Goal: Transaction & Acquisition: Purchase product/service

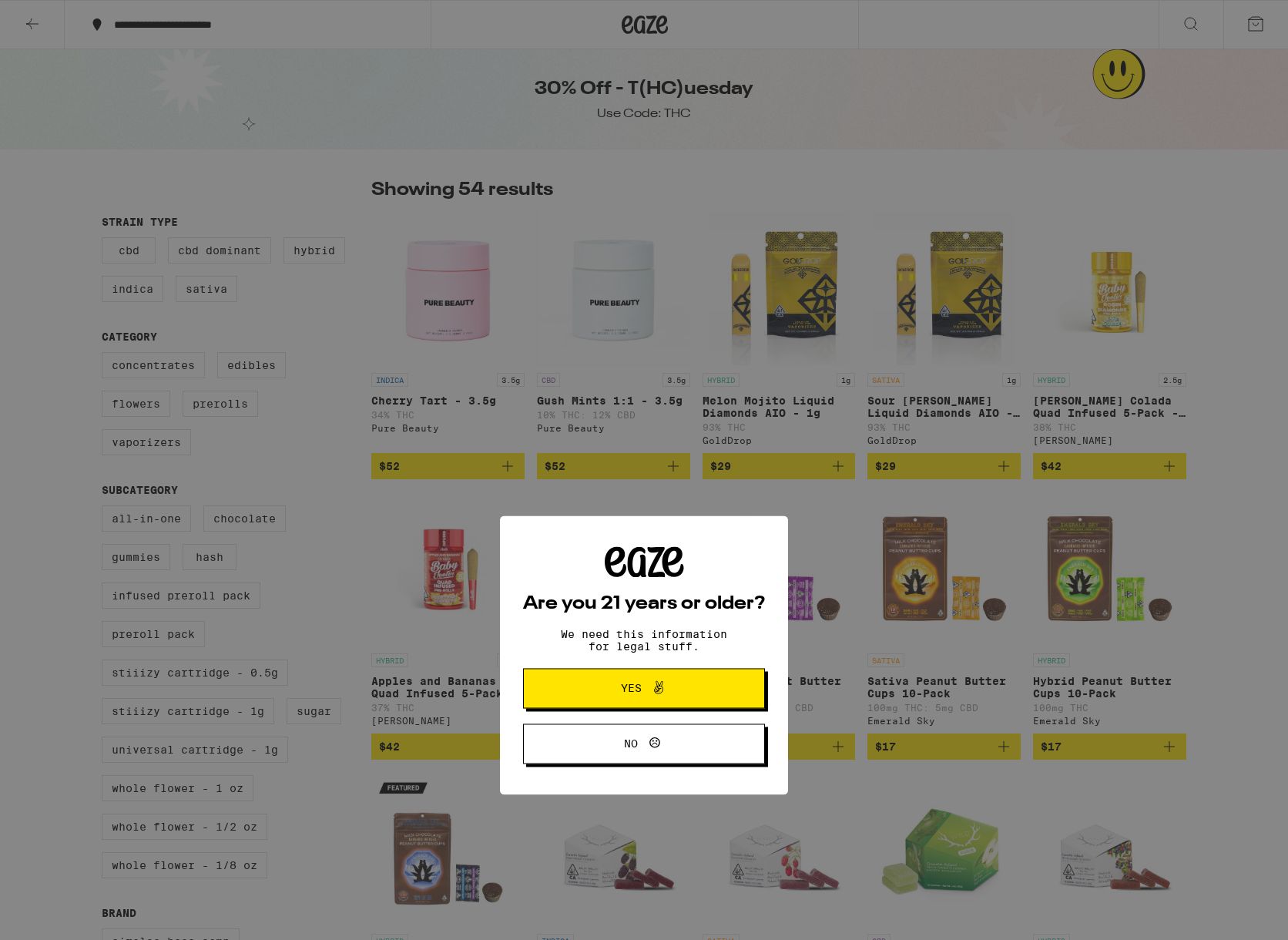
click at [454, 143] on div "Are you 21 years or older? We need this information for legal stuff. Yes No" at bounding box center [644, 470] width 1288 height 940
drag, startPoint x: 734, startPoint y: 286, endPoint x: 727, endPoint y: 368, distance: 82.3
click at [734, 286] on div "Are you 21 years or older? We need this information for legal stuff. Yes No" at bounding box center [644, 470] width 1288 height 940
click at [706, 518] on button "Yes" at bounding box center [644, 503] width 242 height 40
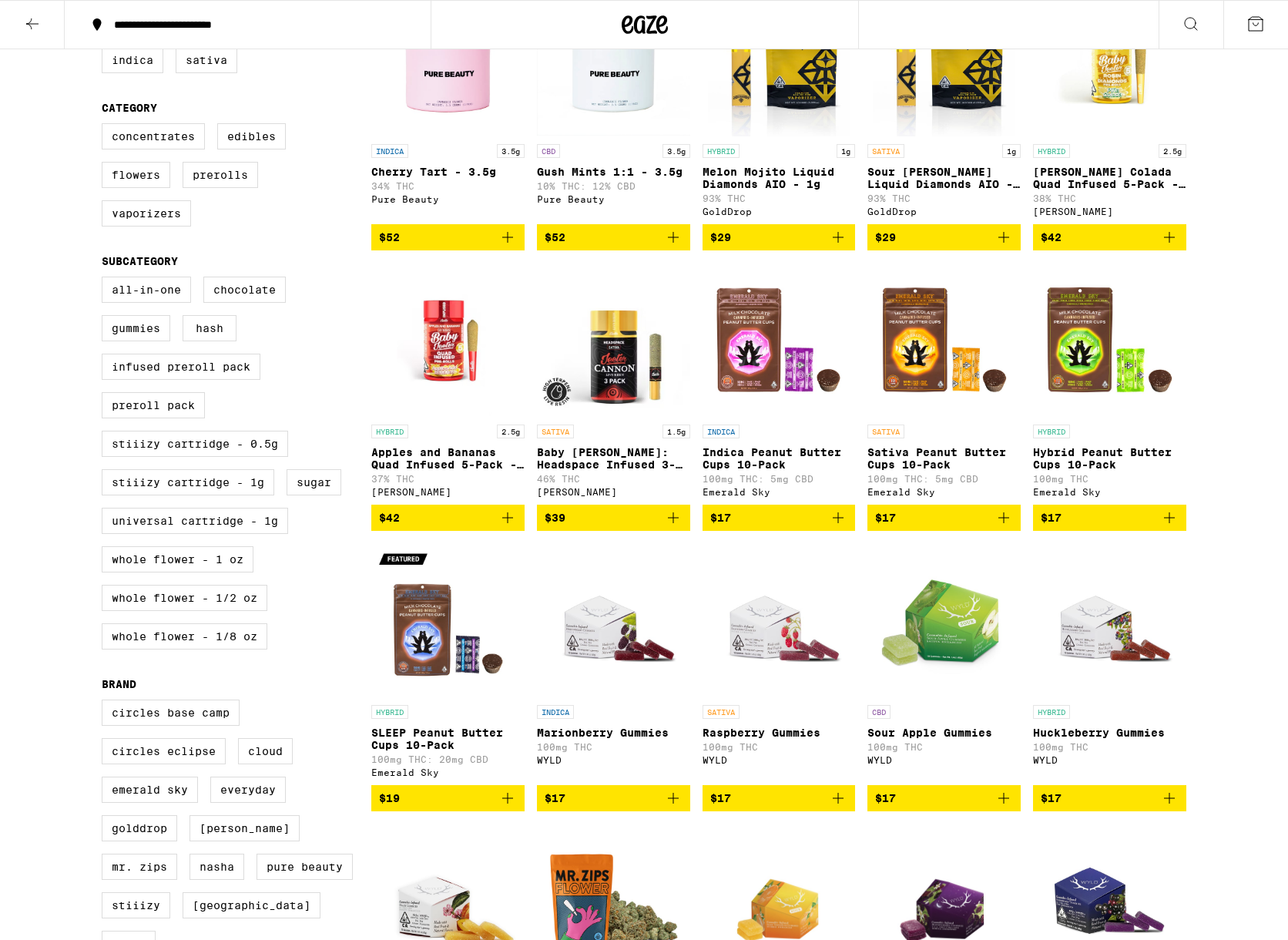
scroll to position [388, 0]
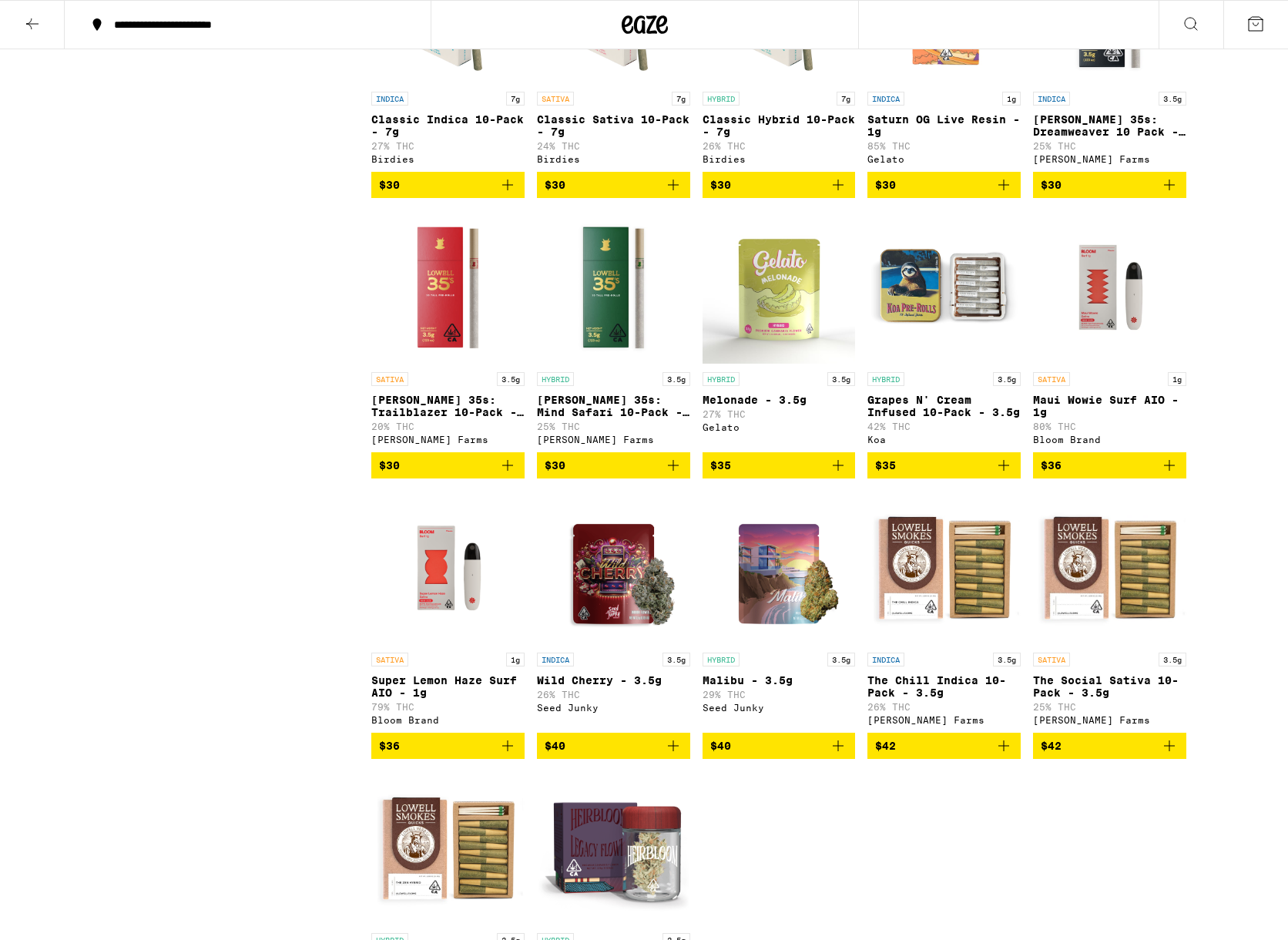
scroll to position [1696, 0]
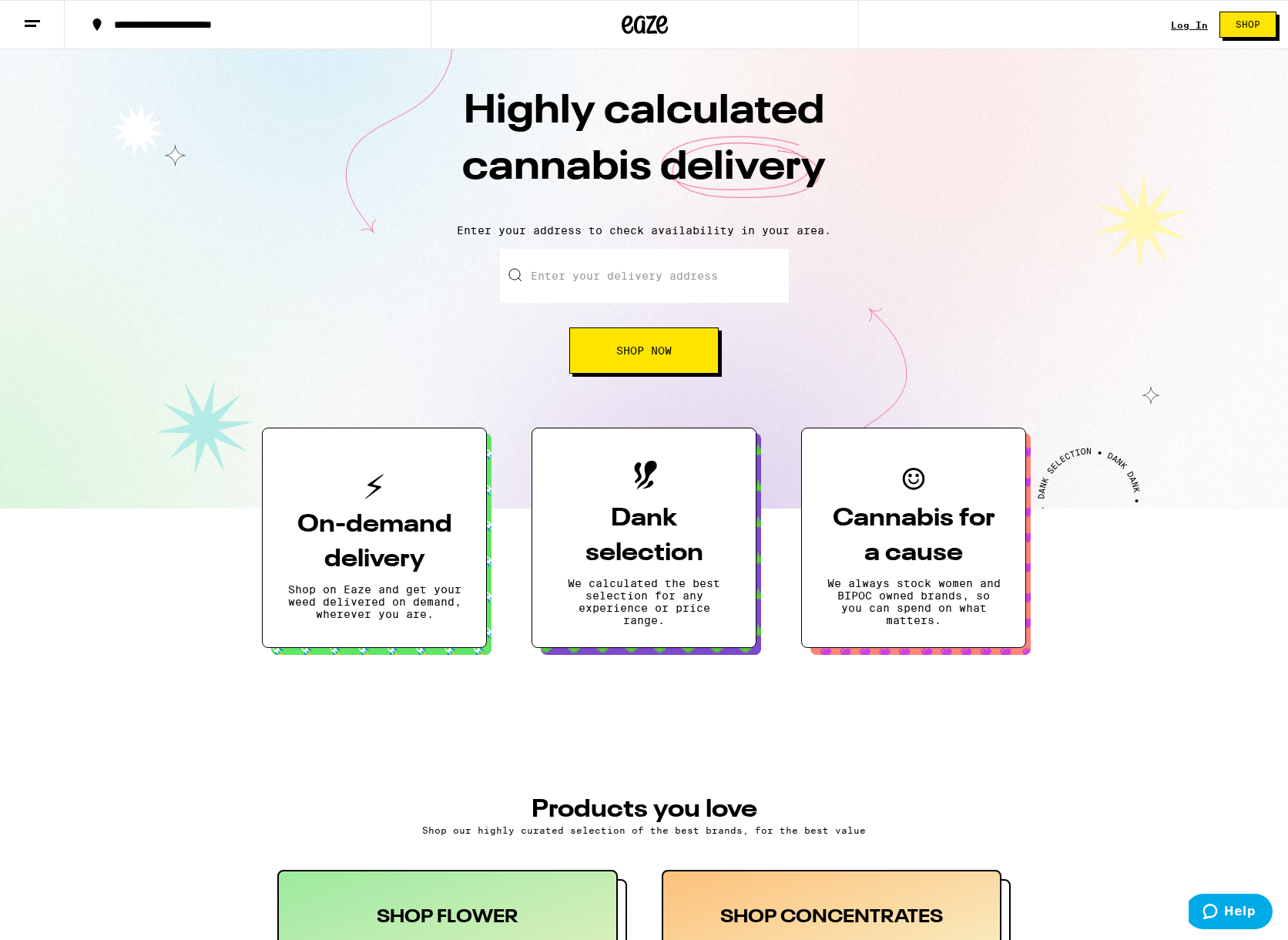
click at [687, 267] on input "Enter your delivery address" at bounding box center [644, 275] width 289 height 54
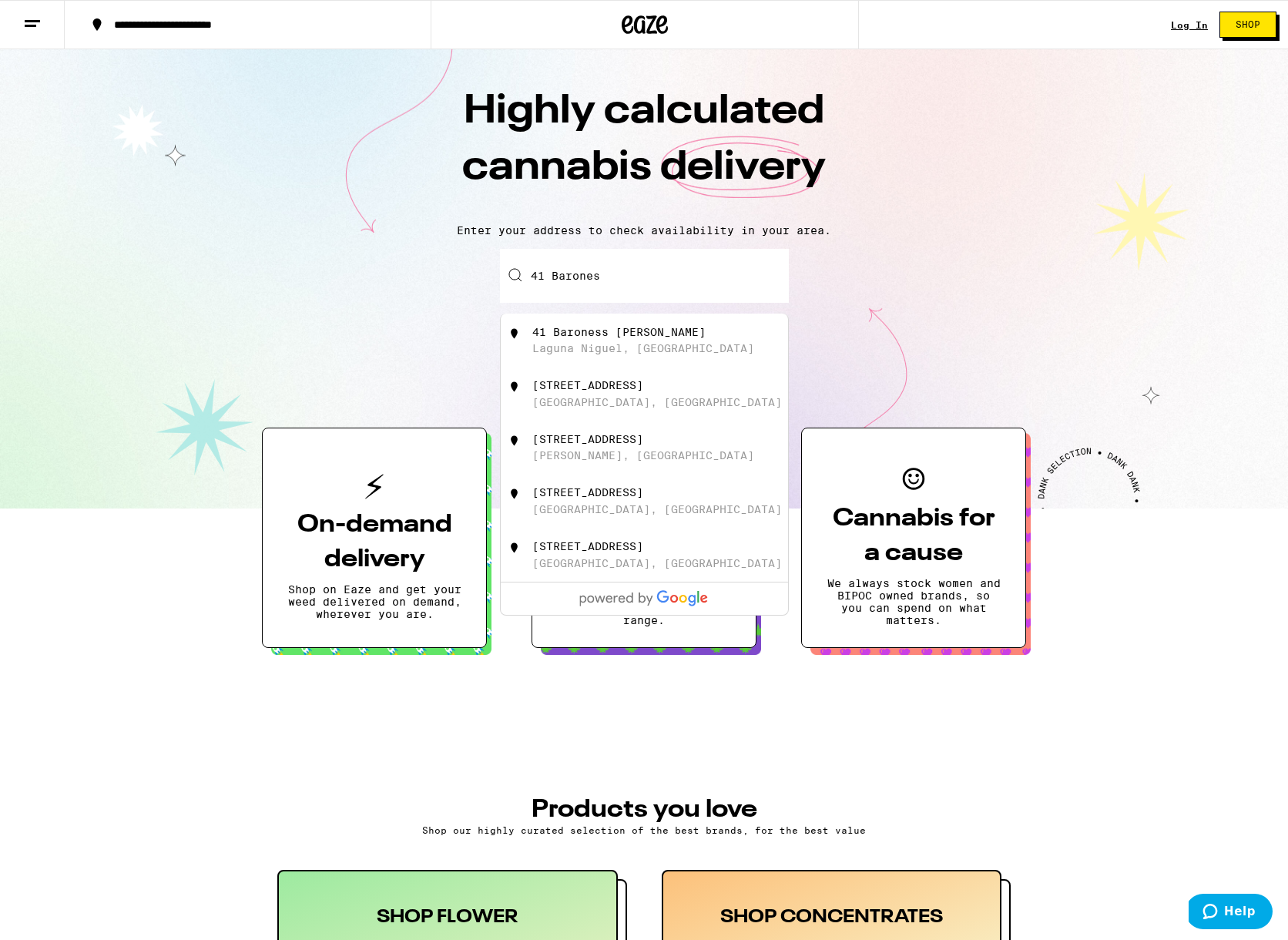
click at [600, 351] on div "Laguna Niguel, CA" at bounding box center [643, 348] width 222 height 12
type input "41 Baroness Ln, Laguna Niguel, CA"
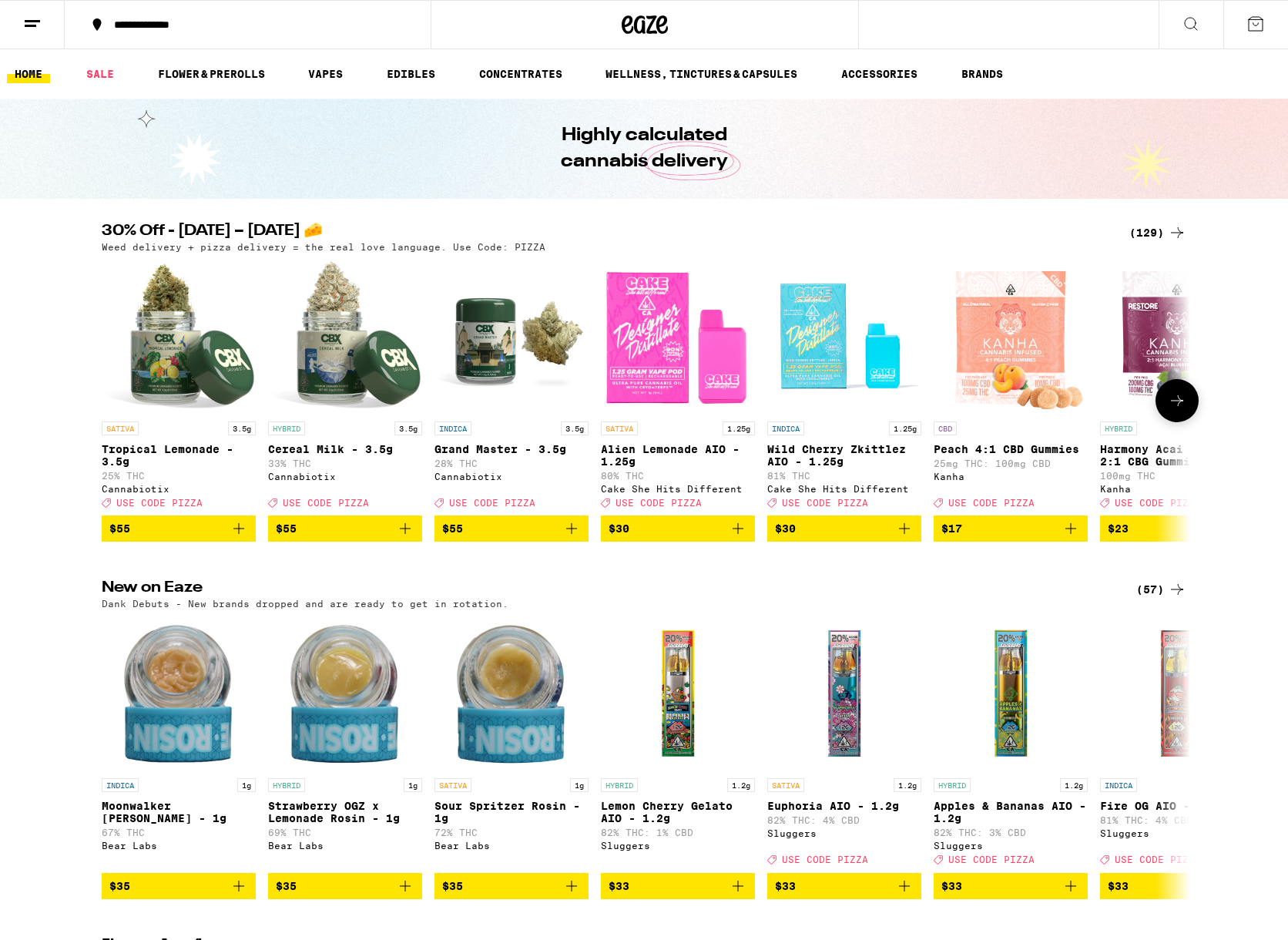
click at [1185, 410] on icon at bounding box center [1177, 400] width 18 height 18
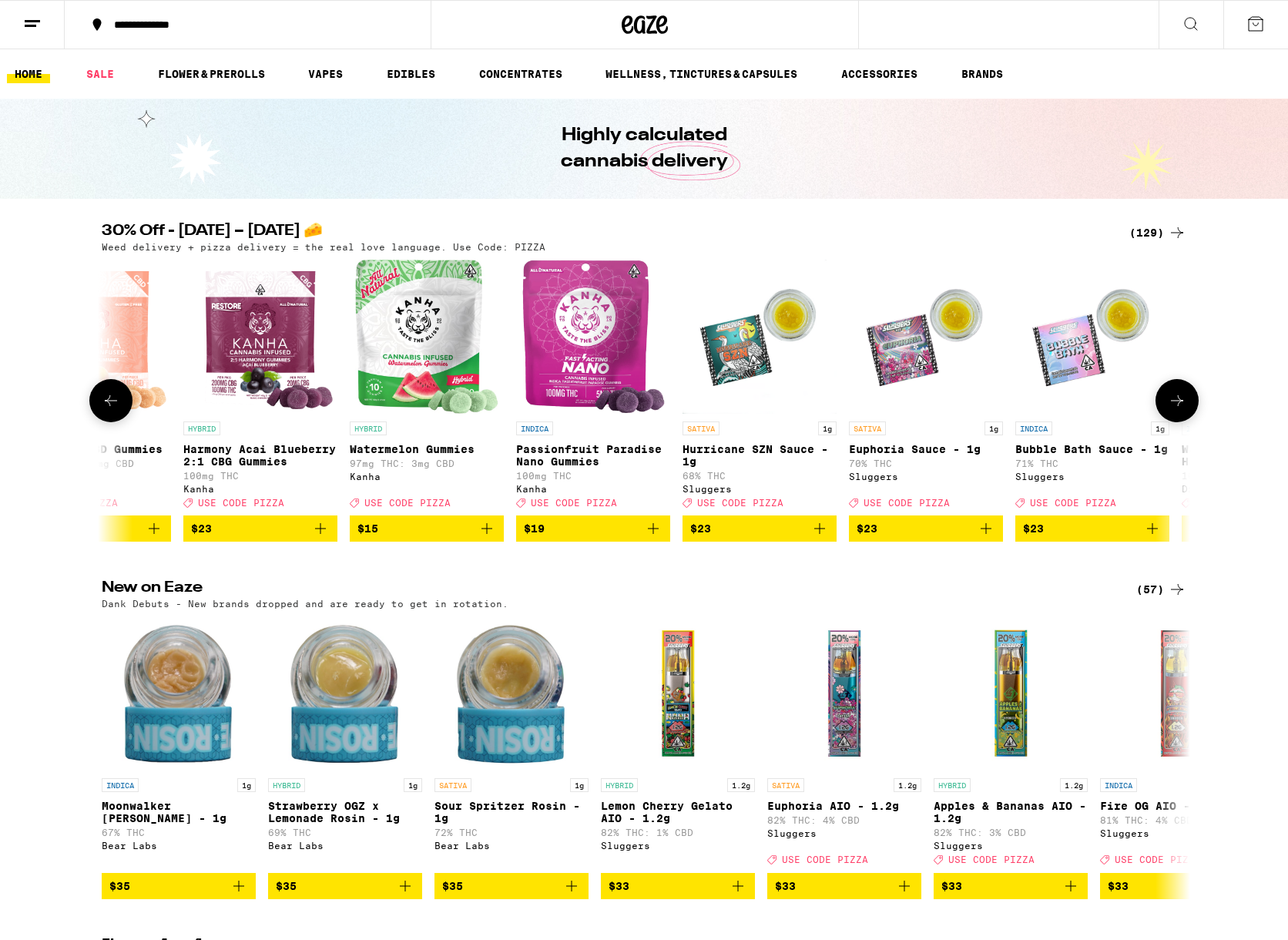
click at [1185, 410] on icon at bounding box center [1177, 400] width 18 height 18
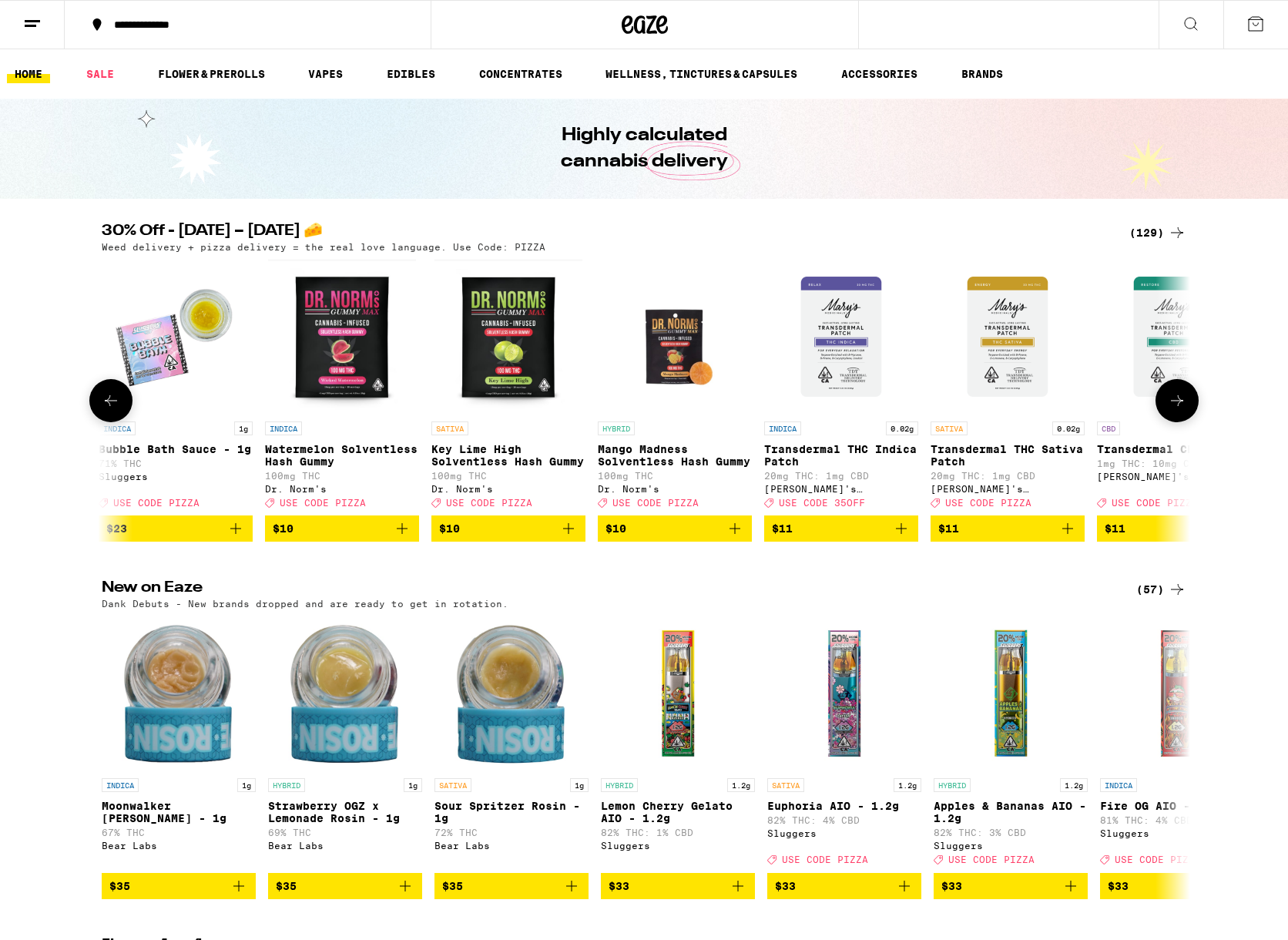
click at [1185, 417] on button at bounding box center [1177, 400] width 43 height 43
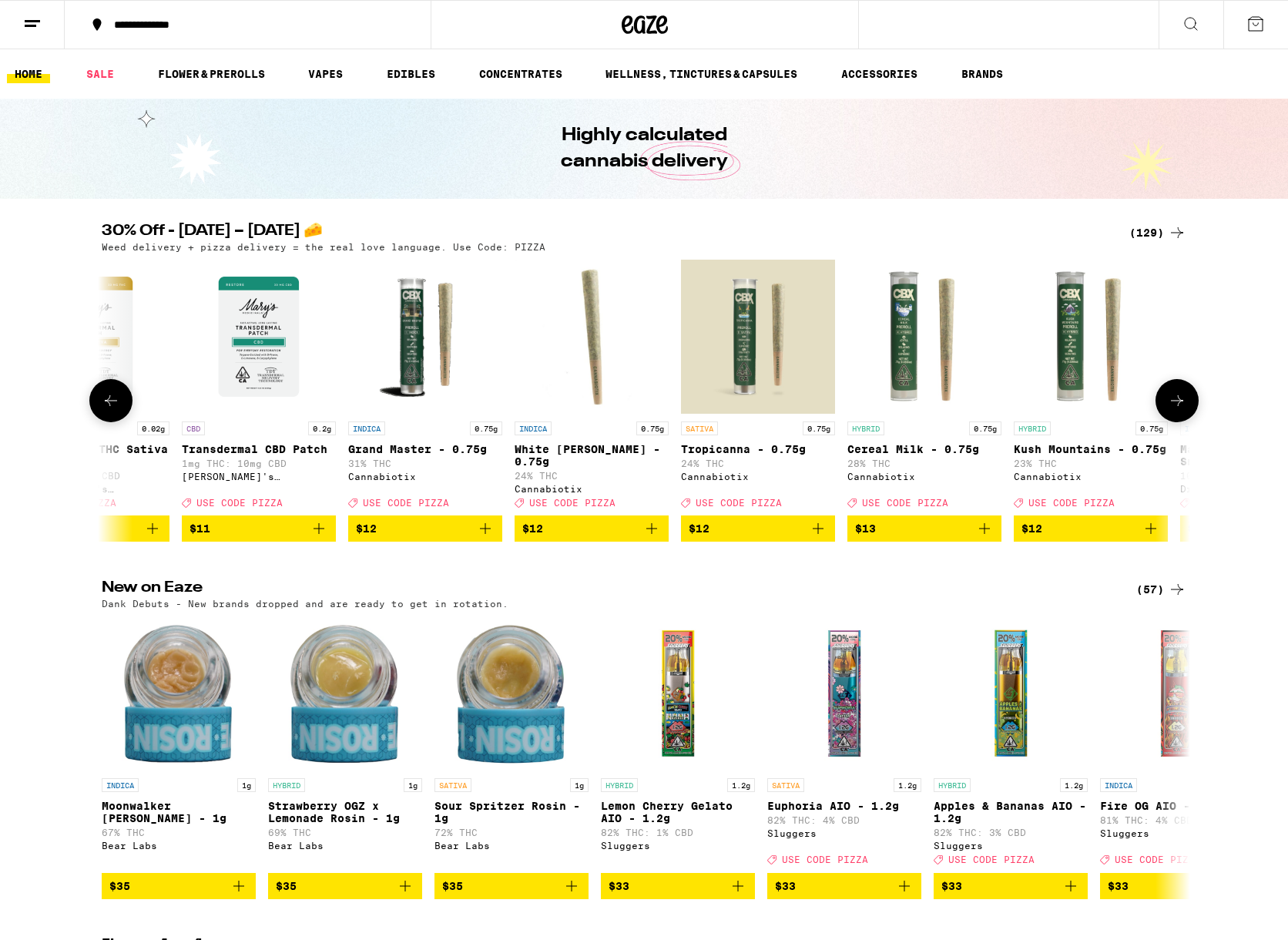
scroll to position [0, 2751]
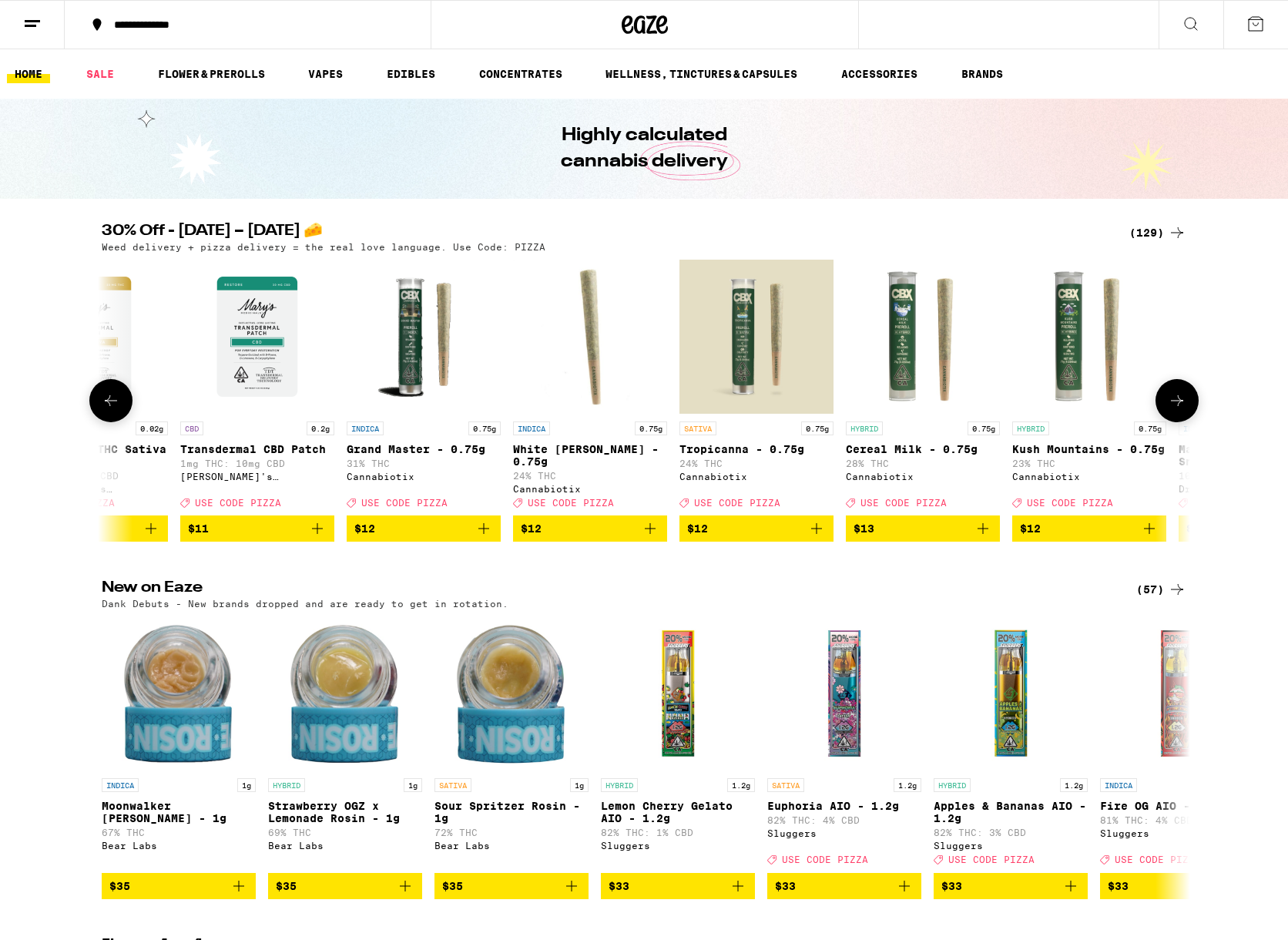
click at [1185, 417] on button at bounding box center [1177, 400] width 43 height 43
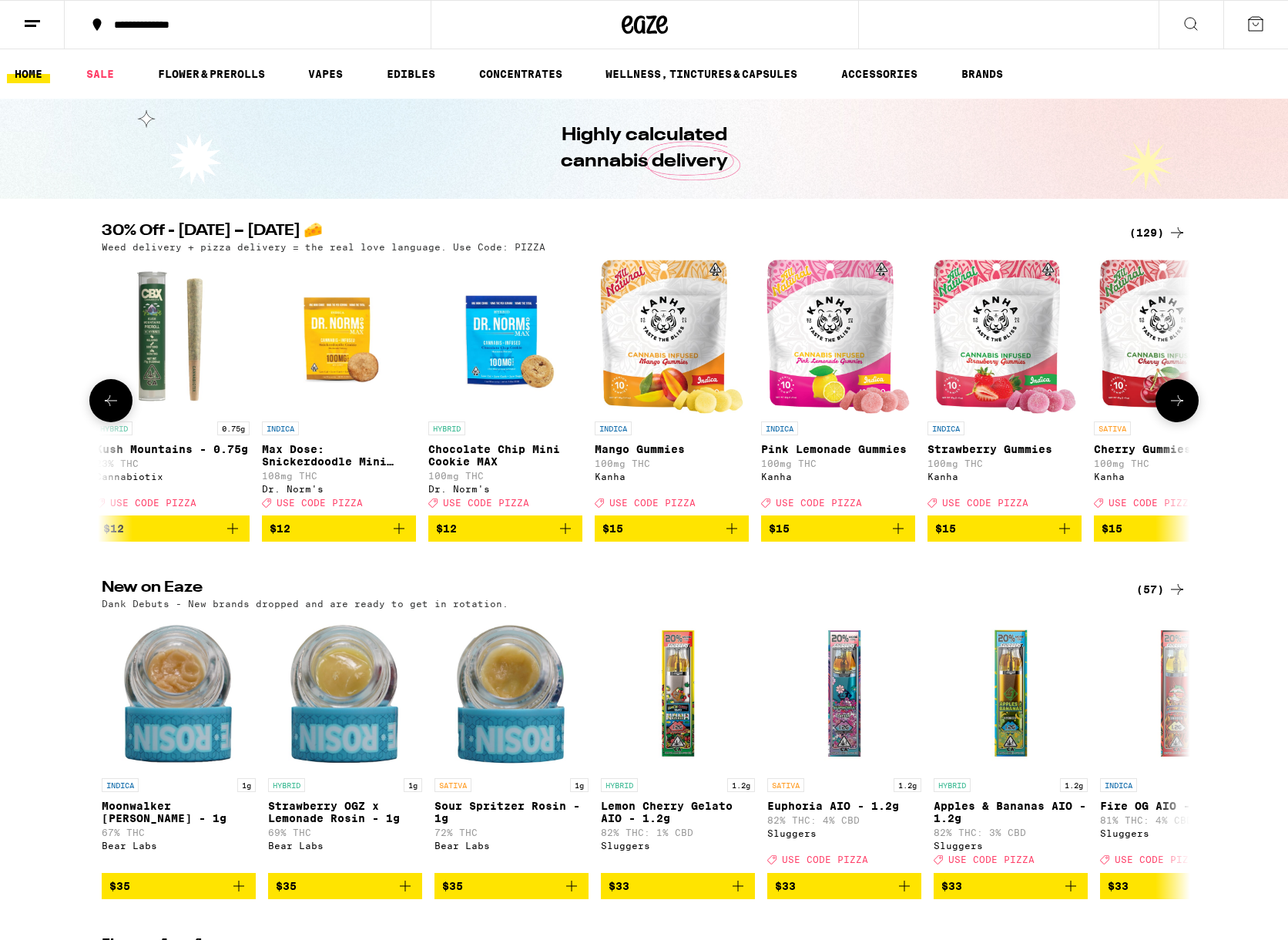
click at [1185, 417] on button at bounding box center [1177, 400] width 43 height 43
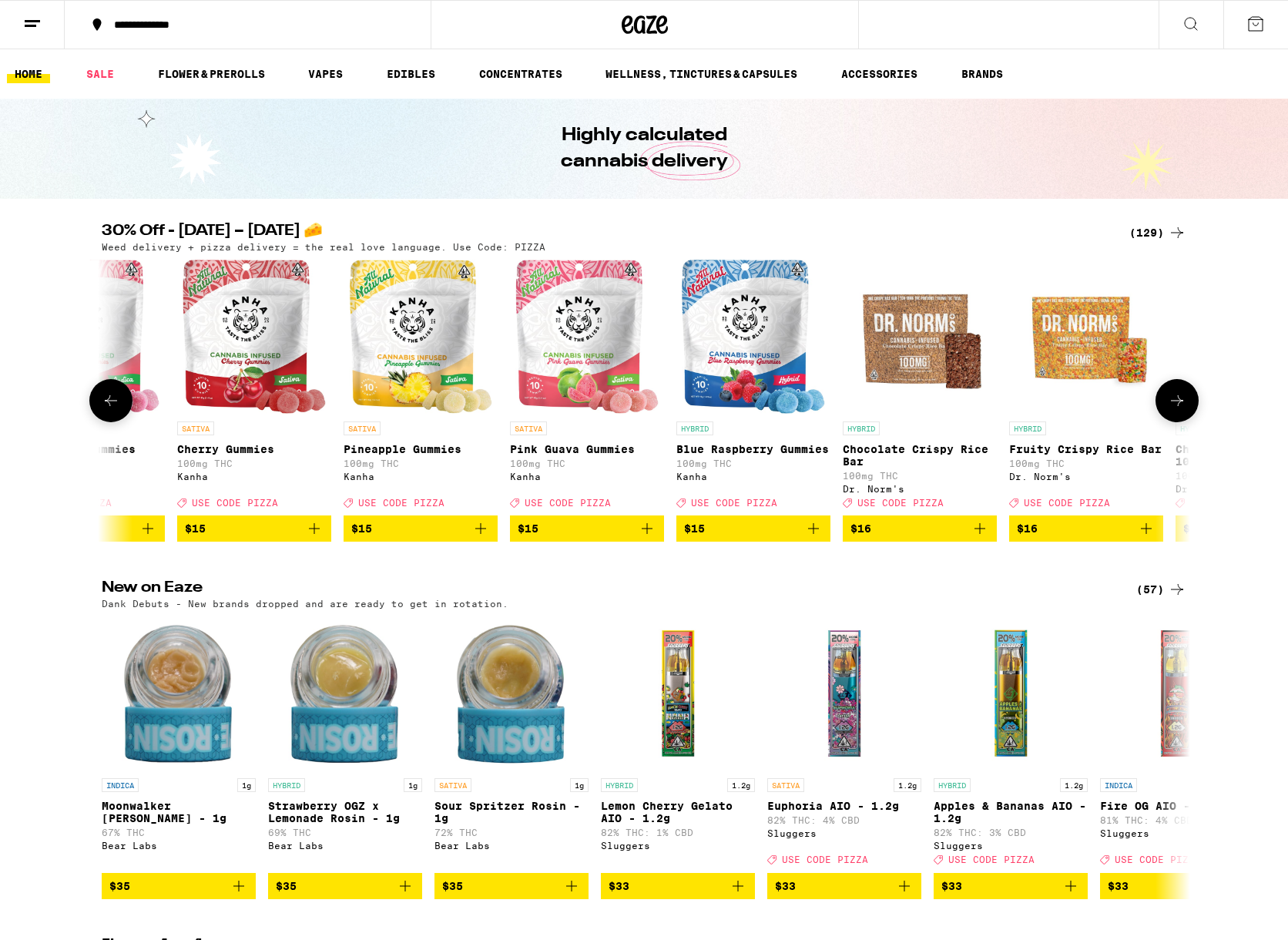
click at [1185, 417] on button at bounding box center [1177, 400] width 43 height 43
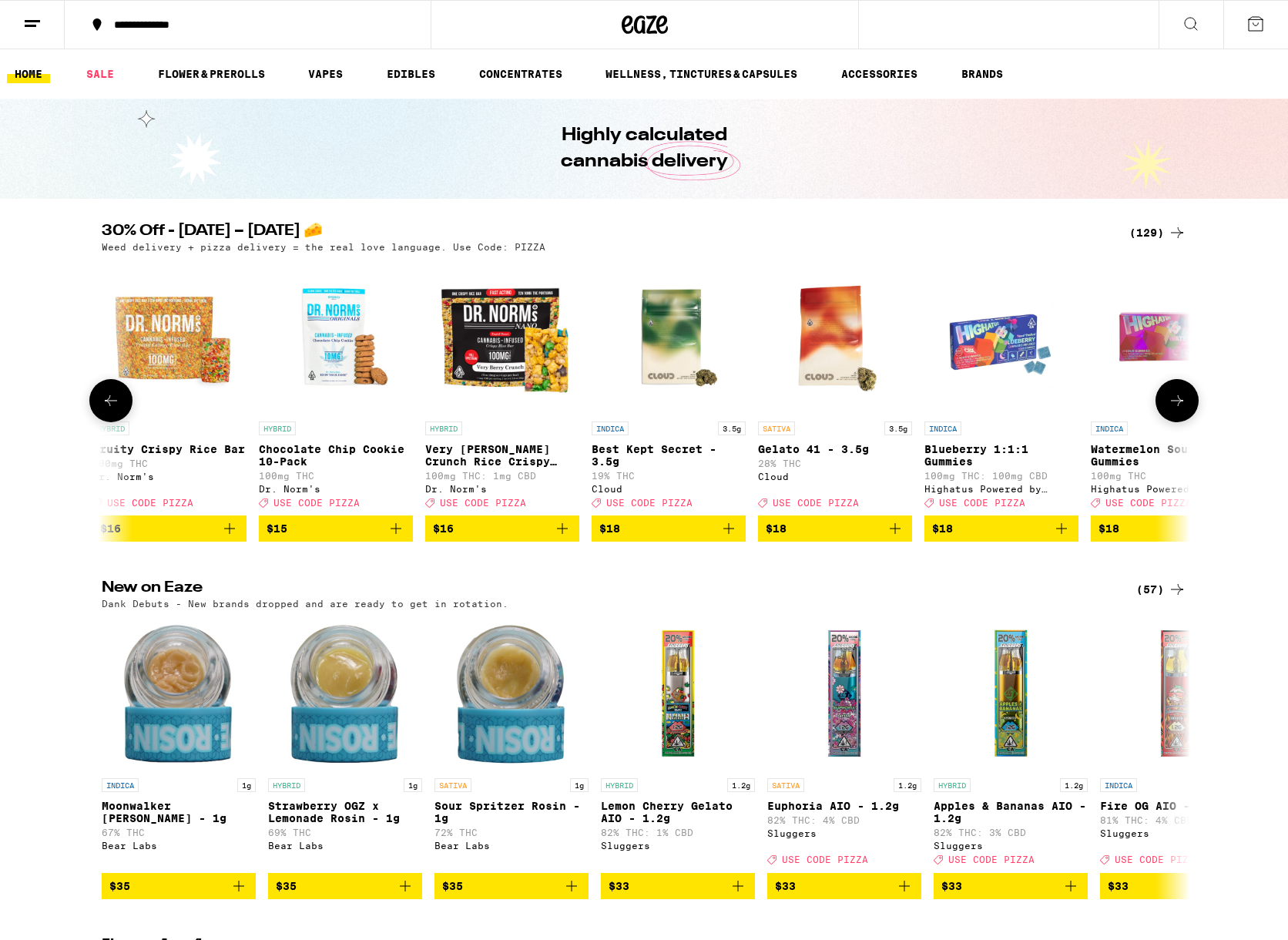
click at [1185, 417] on button at bounding box center [1177, 400] width 43 height 43
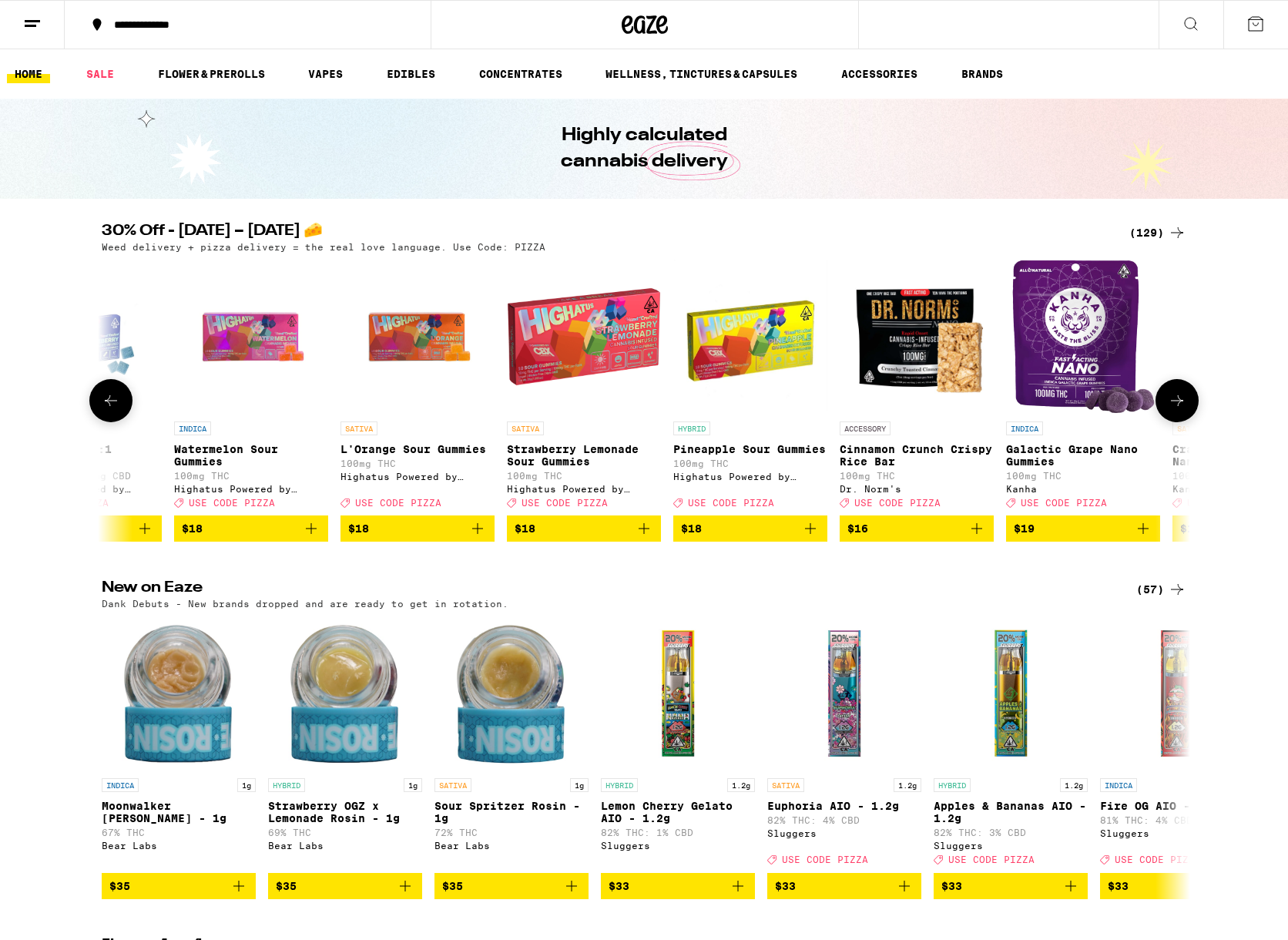
click at [1185, 417] on button at bounding box center [1177, 400] width 43 height 43
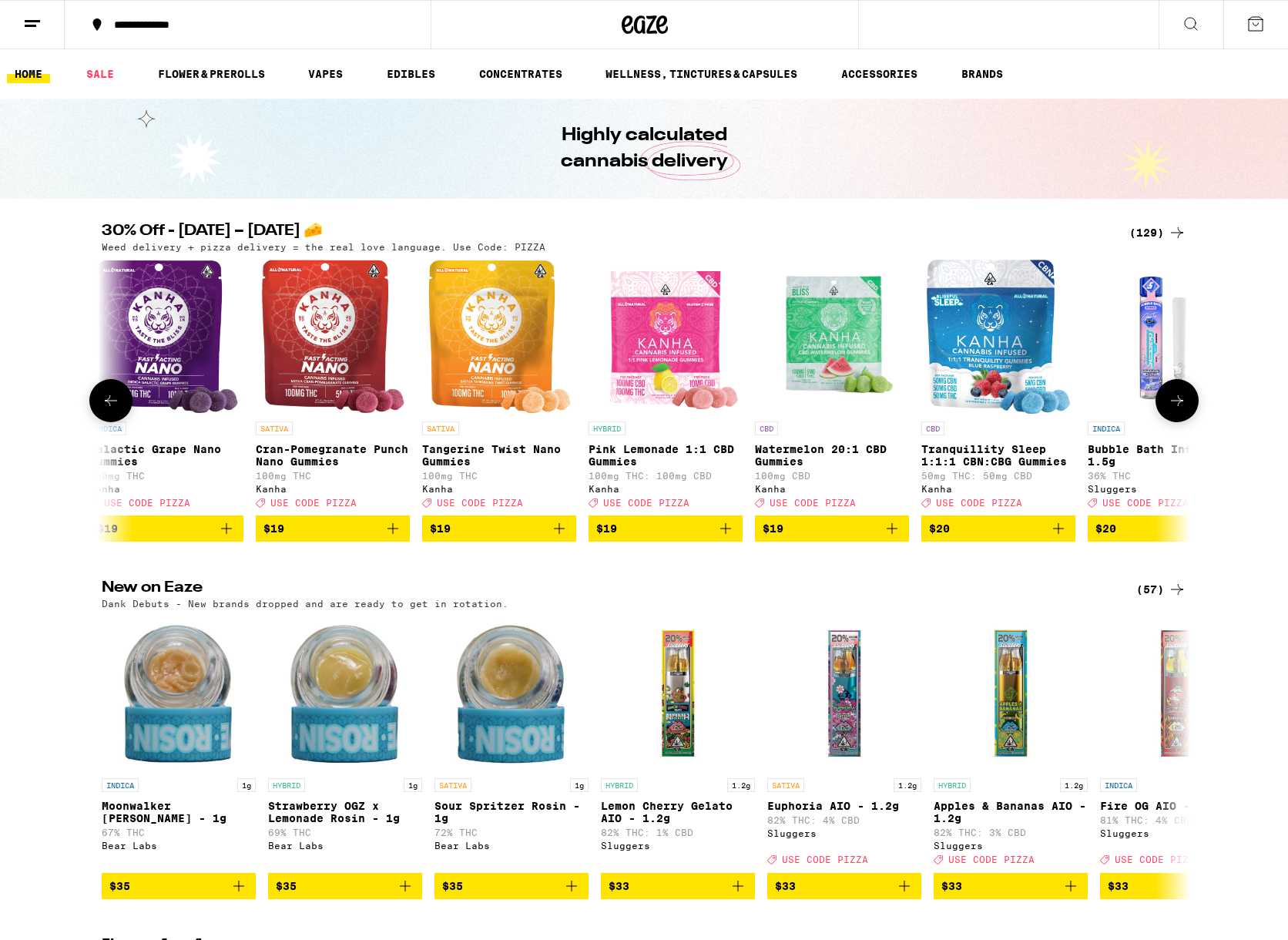
click at [1185, 417] on button at bounding box center [1177, 400] width 43 height 43
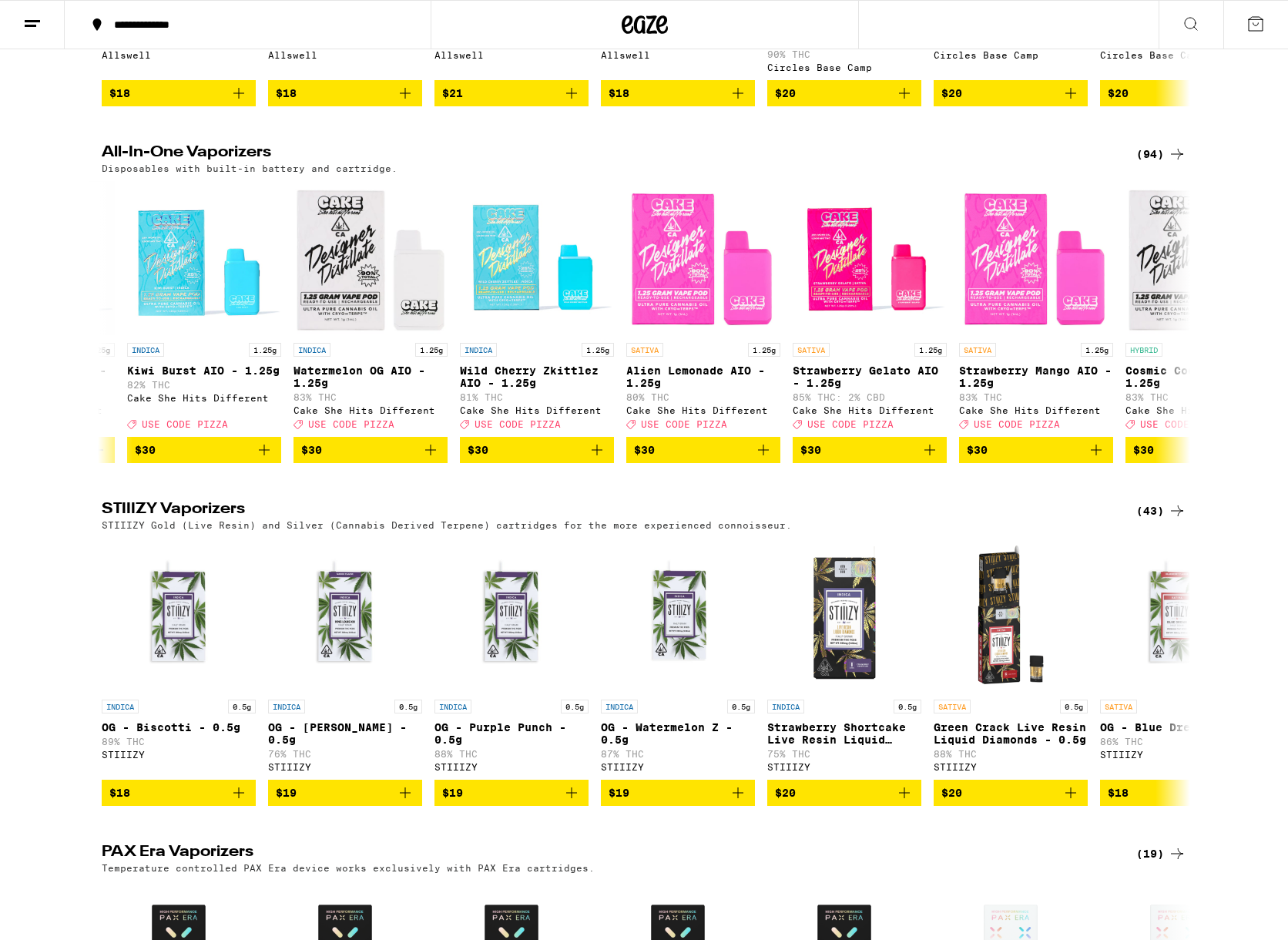
scroll to position [0, 2821]
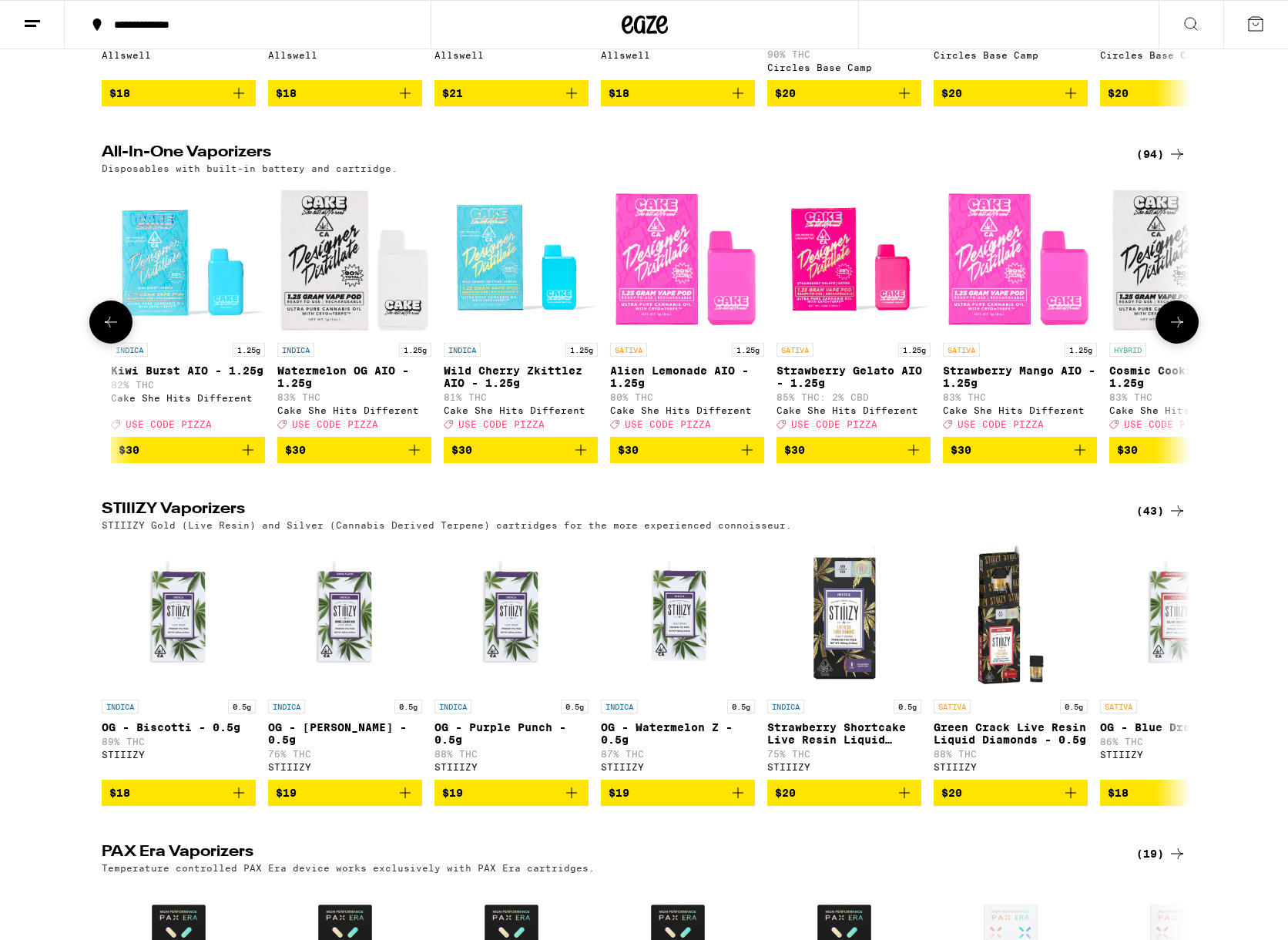
click at [985, 459] on span "$30" at bounding box center [1021, 450] width 138 height 18
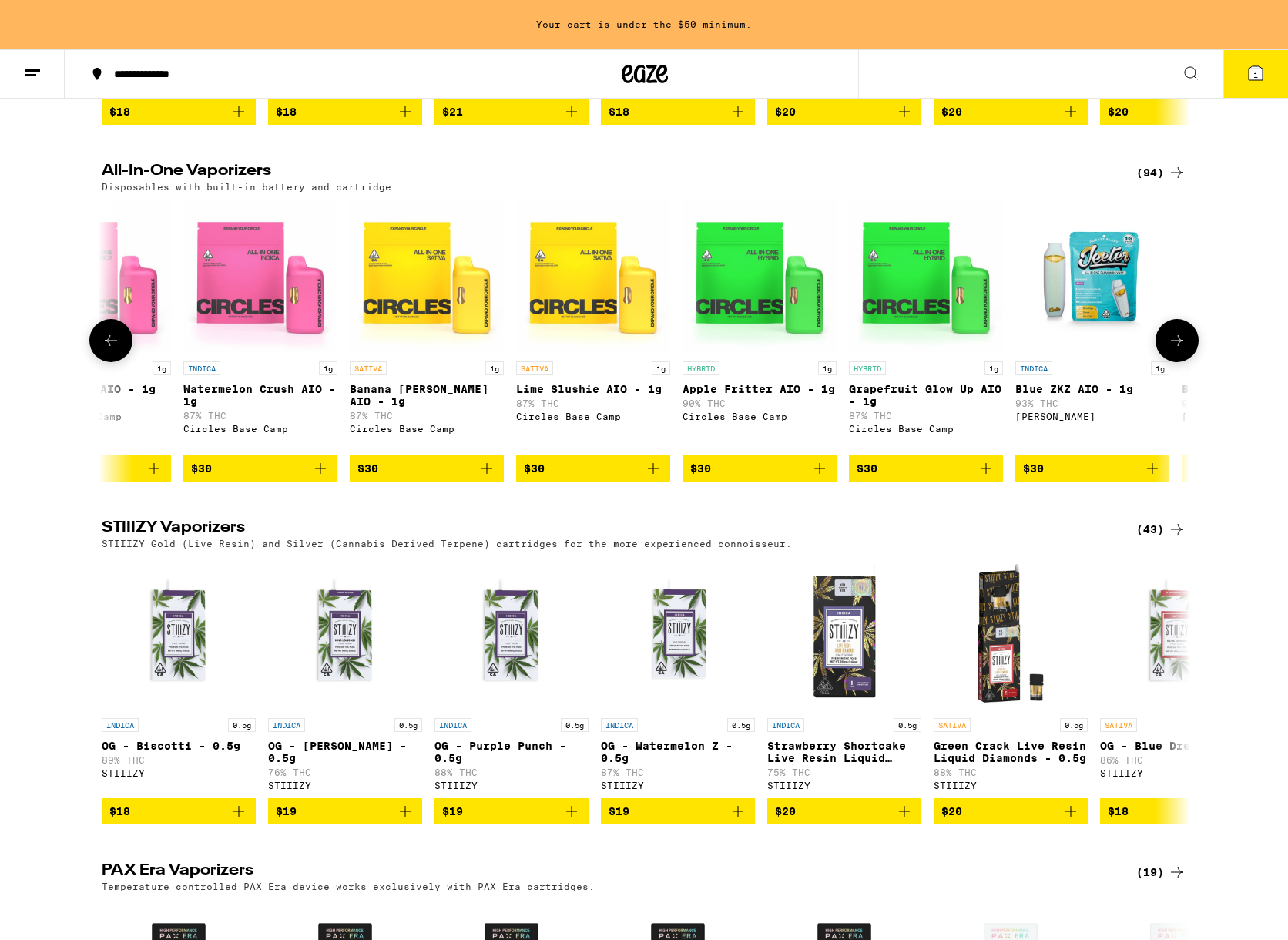
scroll to position [0, 4247]
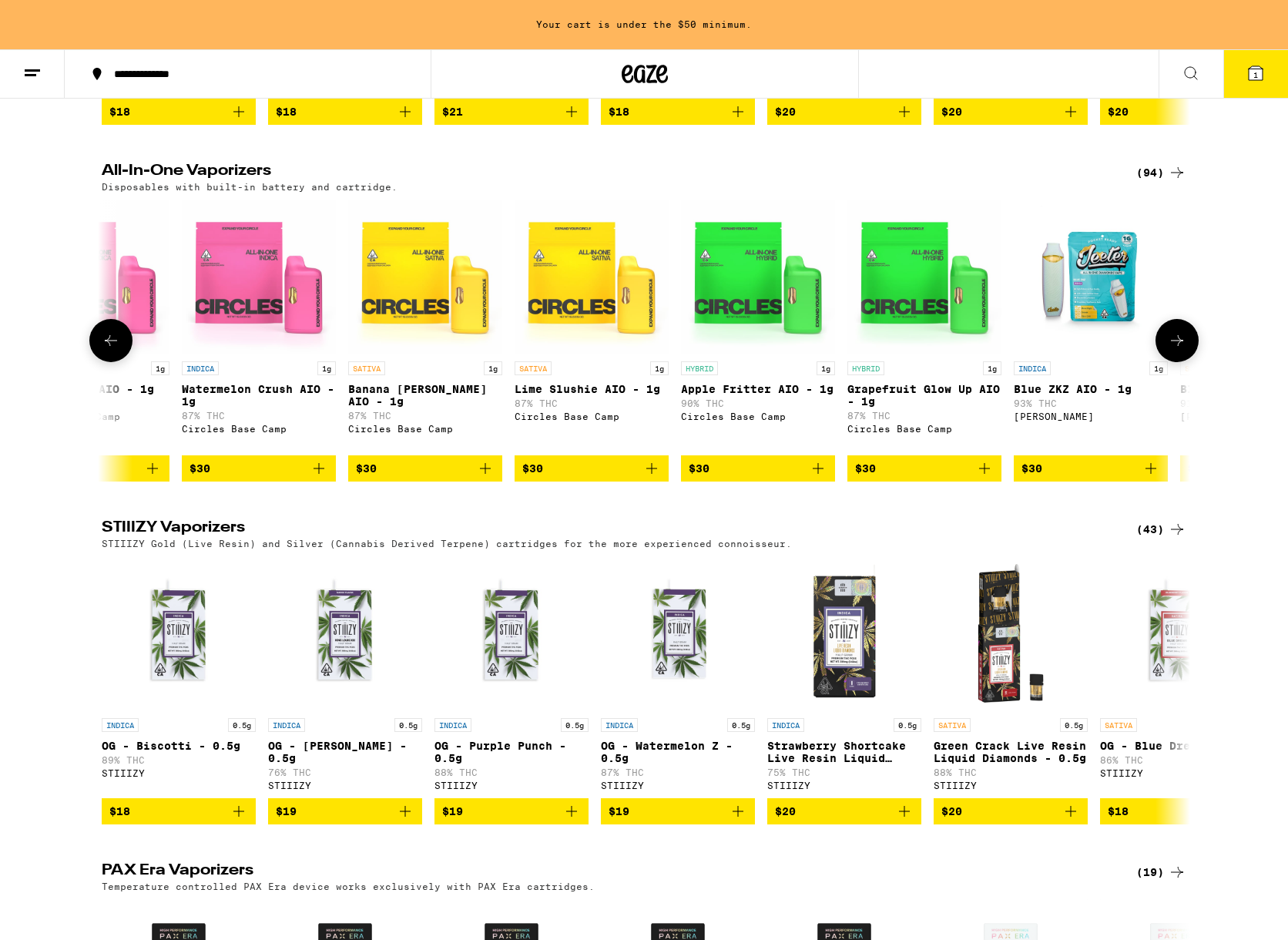
click at [937, 478] on span "$30" at bounding box center [925, 468] width 138 height 18
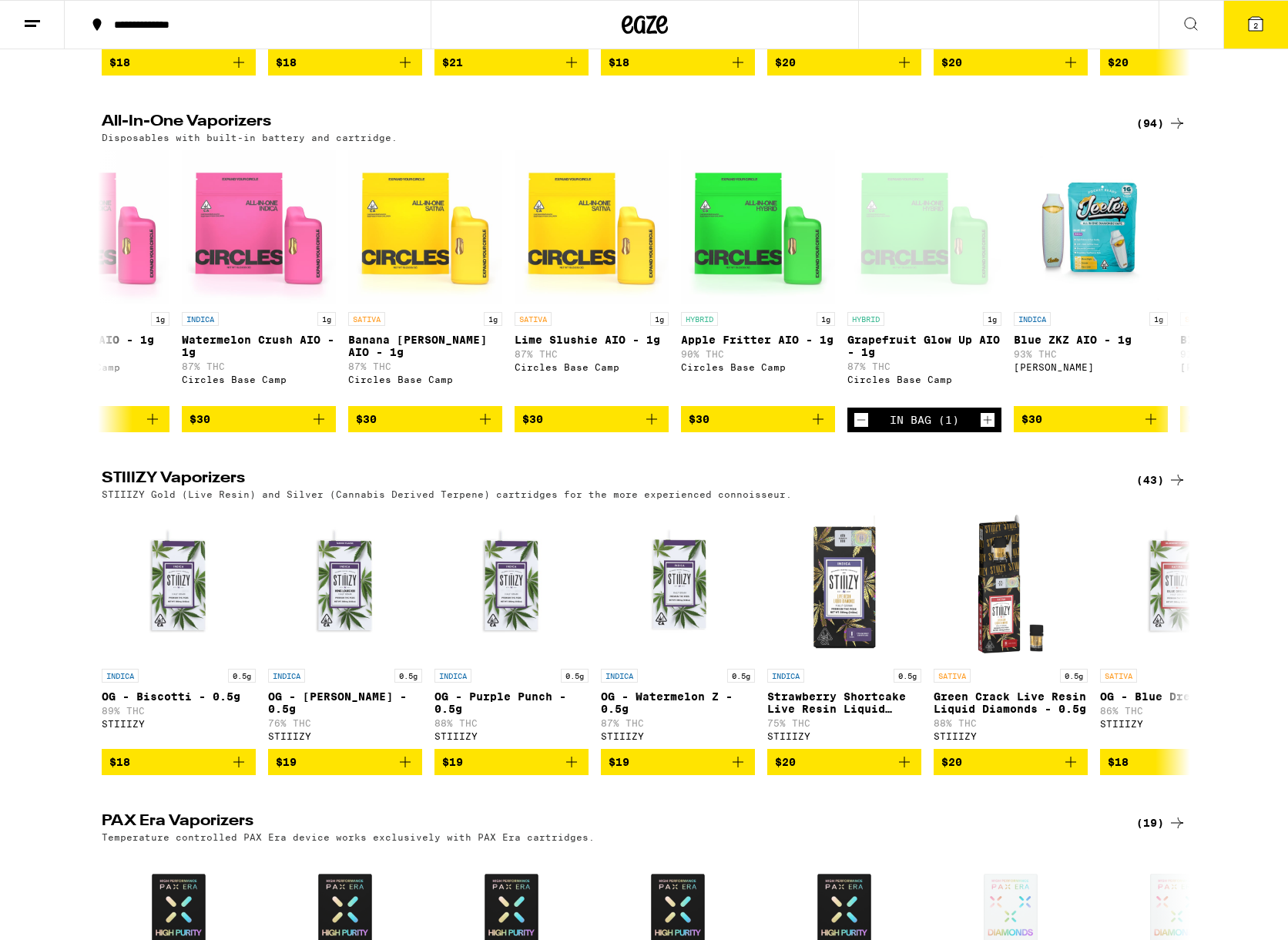
click at [1252, 23] on icon at bounding box center [1256, 24] width 14 height 14
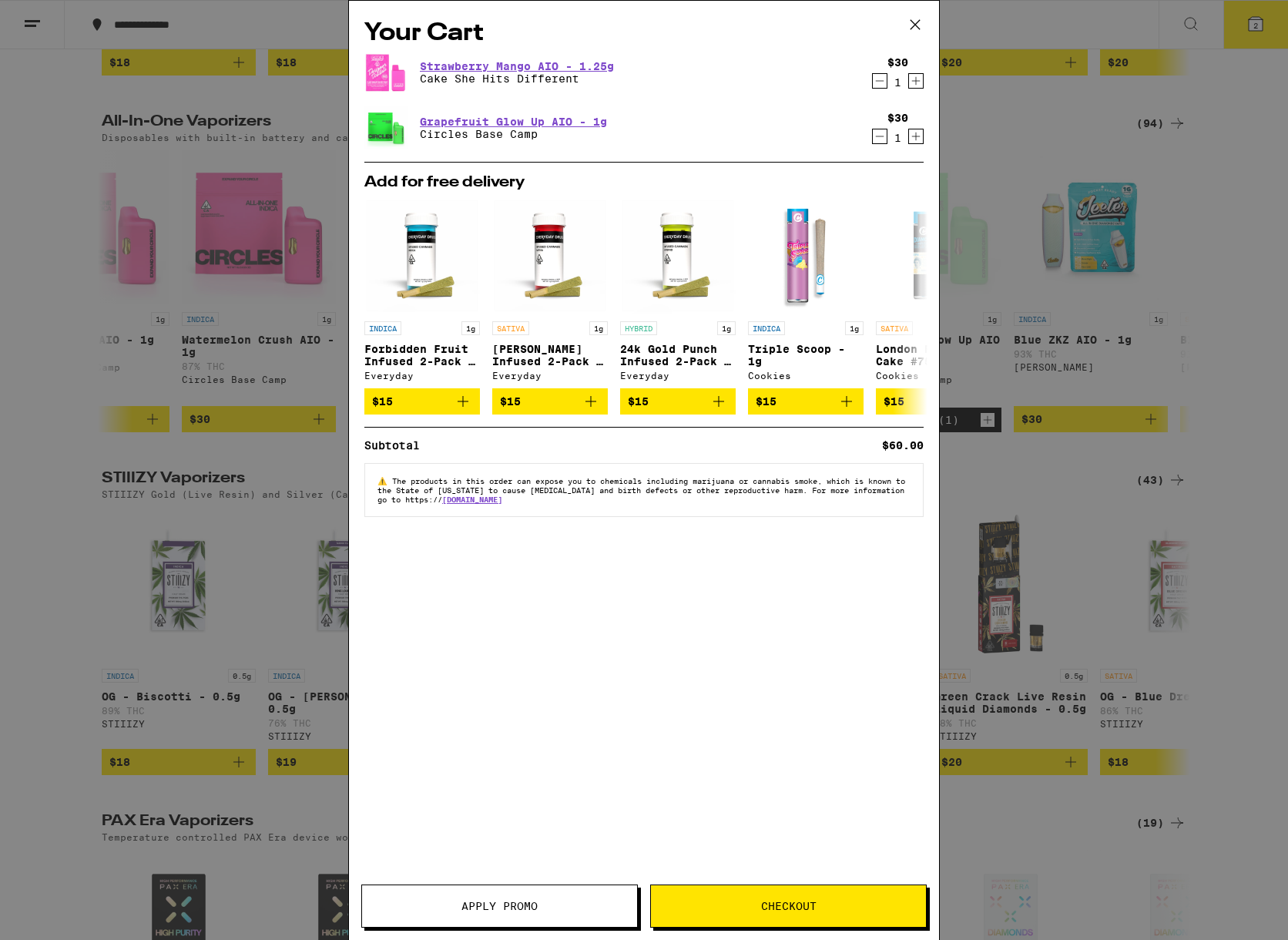
click at [766, 894] on button "Checkout" at bounding box center [789, 906] width 277 height 43
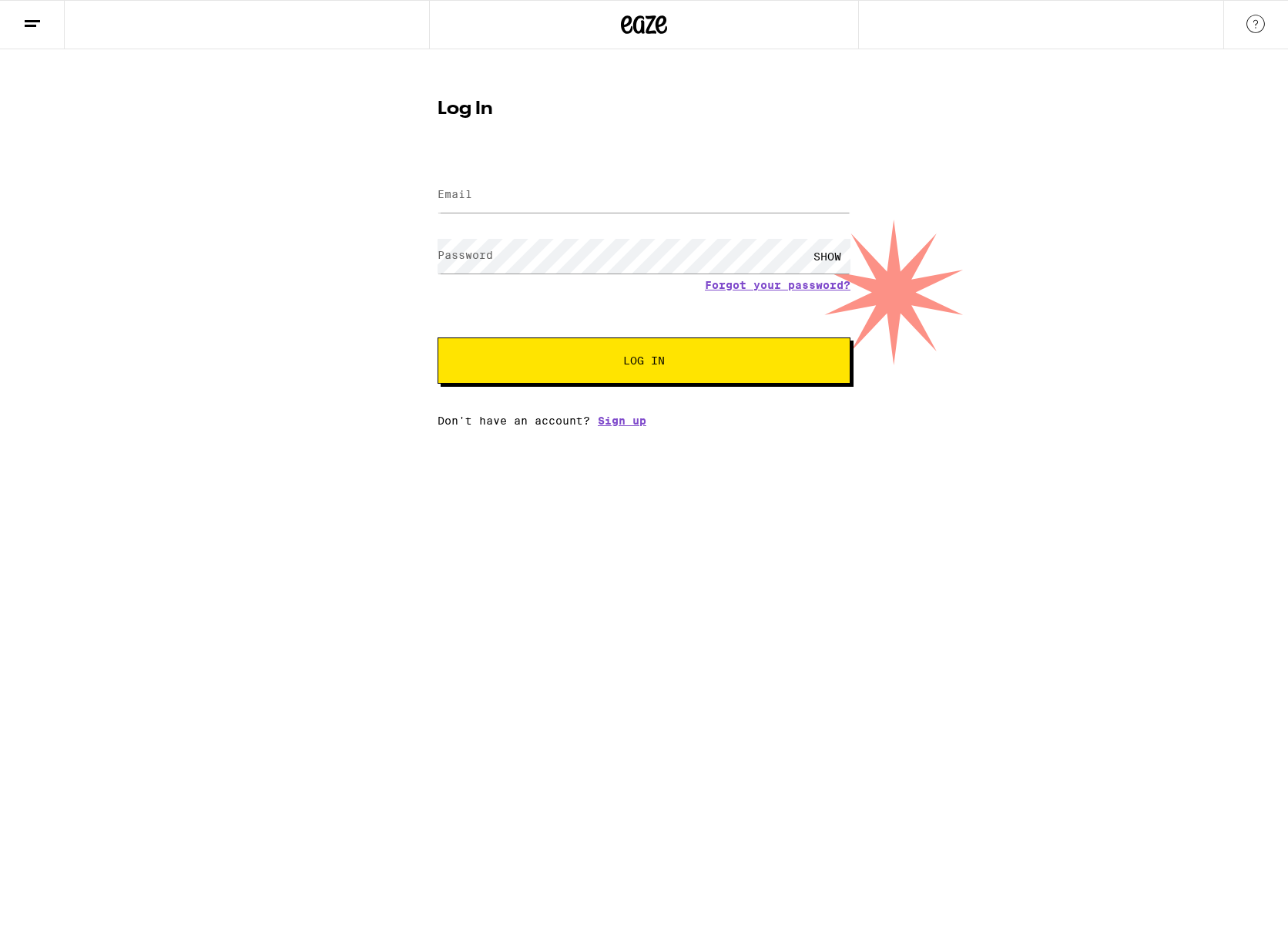
click at [684, 427] on html "Log In Email Email Password Password SHOW Forgot your password? Log In Don't ha…" at bounding box center [644, 213] width 1288 height 427
click at [632, 418] on link "Sign up" at bounding box center [621, 420] width 48 height 12
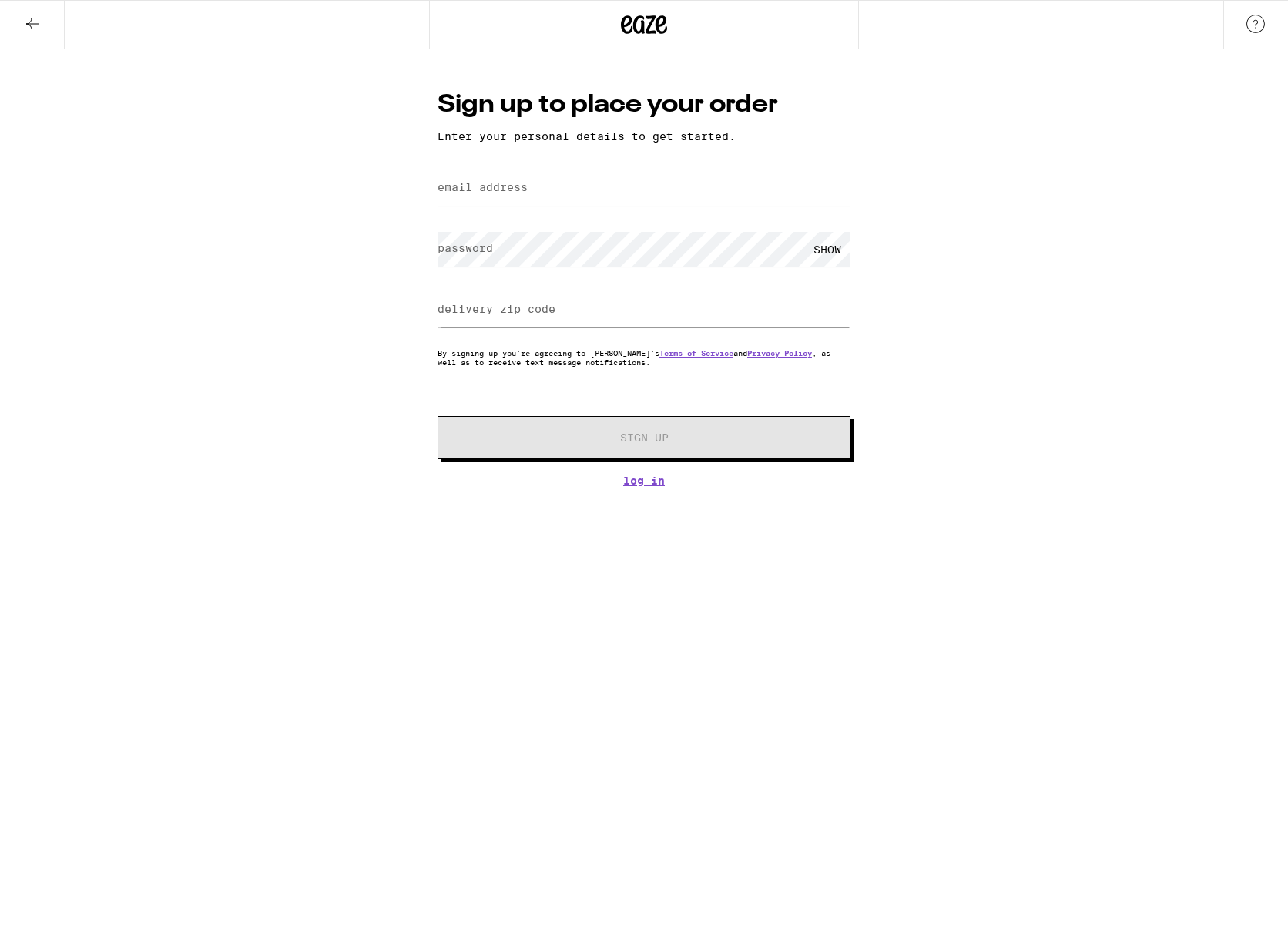
click at [509, 194] on label "email address" at bounding box center [482, 187] width 90 height 12
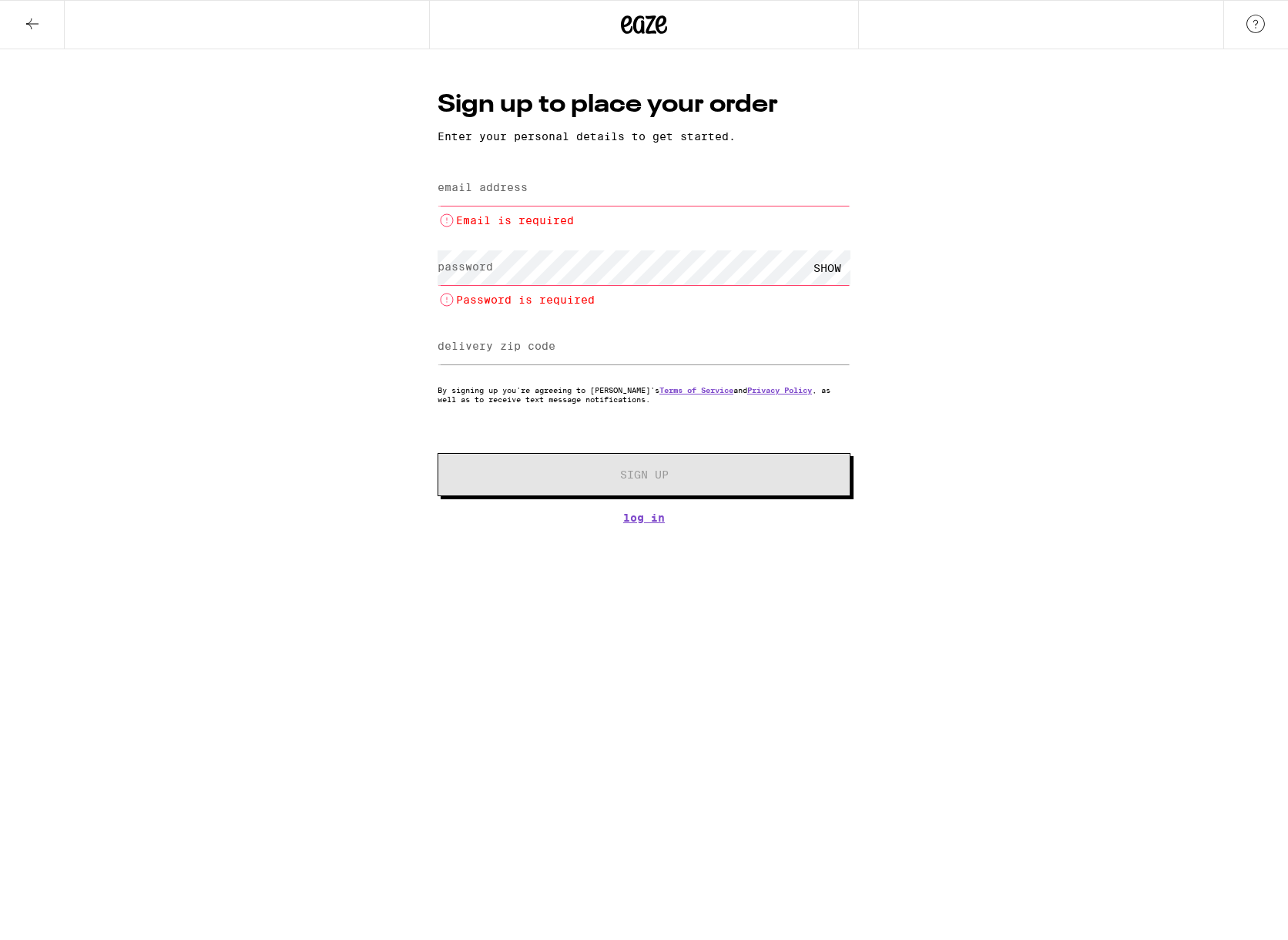
click at [520, 186] on label "email address" at bounding box center [482, 187] width 90 height 12
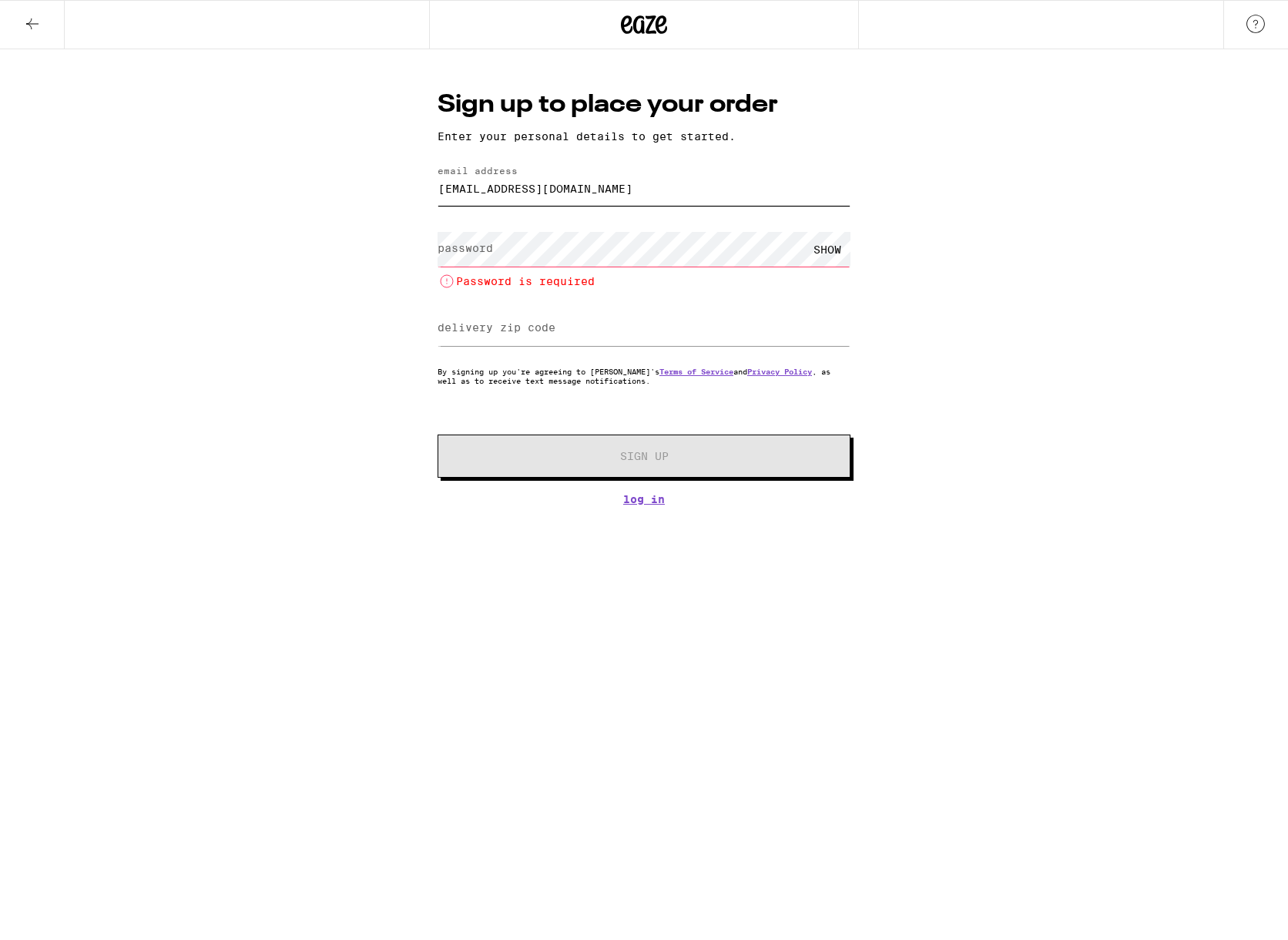
type input "masonberger@ymail.com"
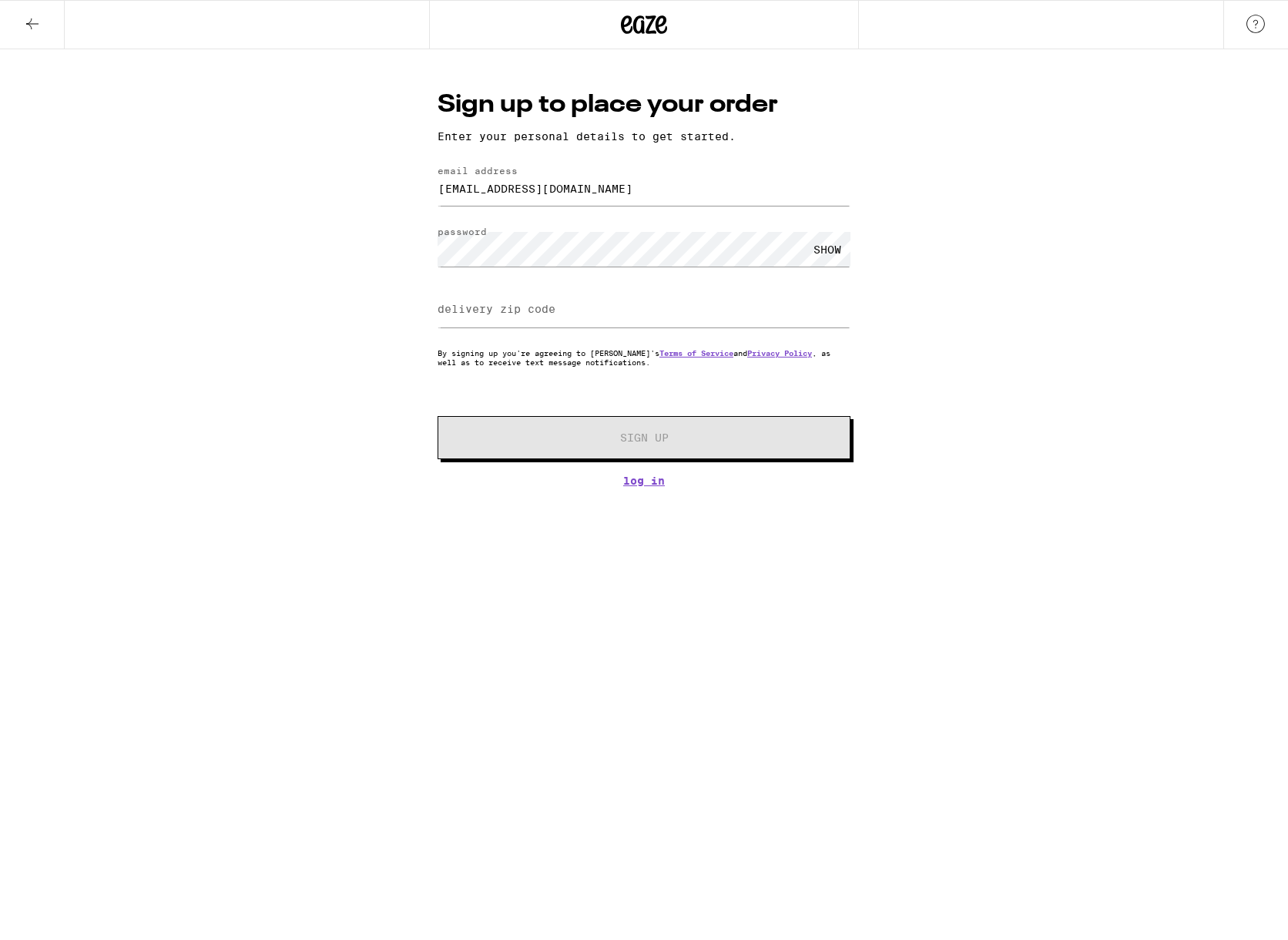
click at [496, 314] on label "delivery zip code" at bounding box center [496, 308] width 118 height 12
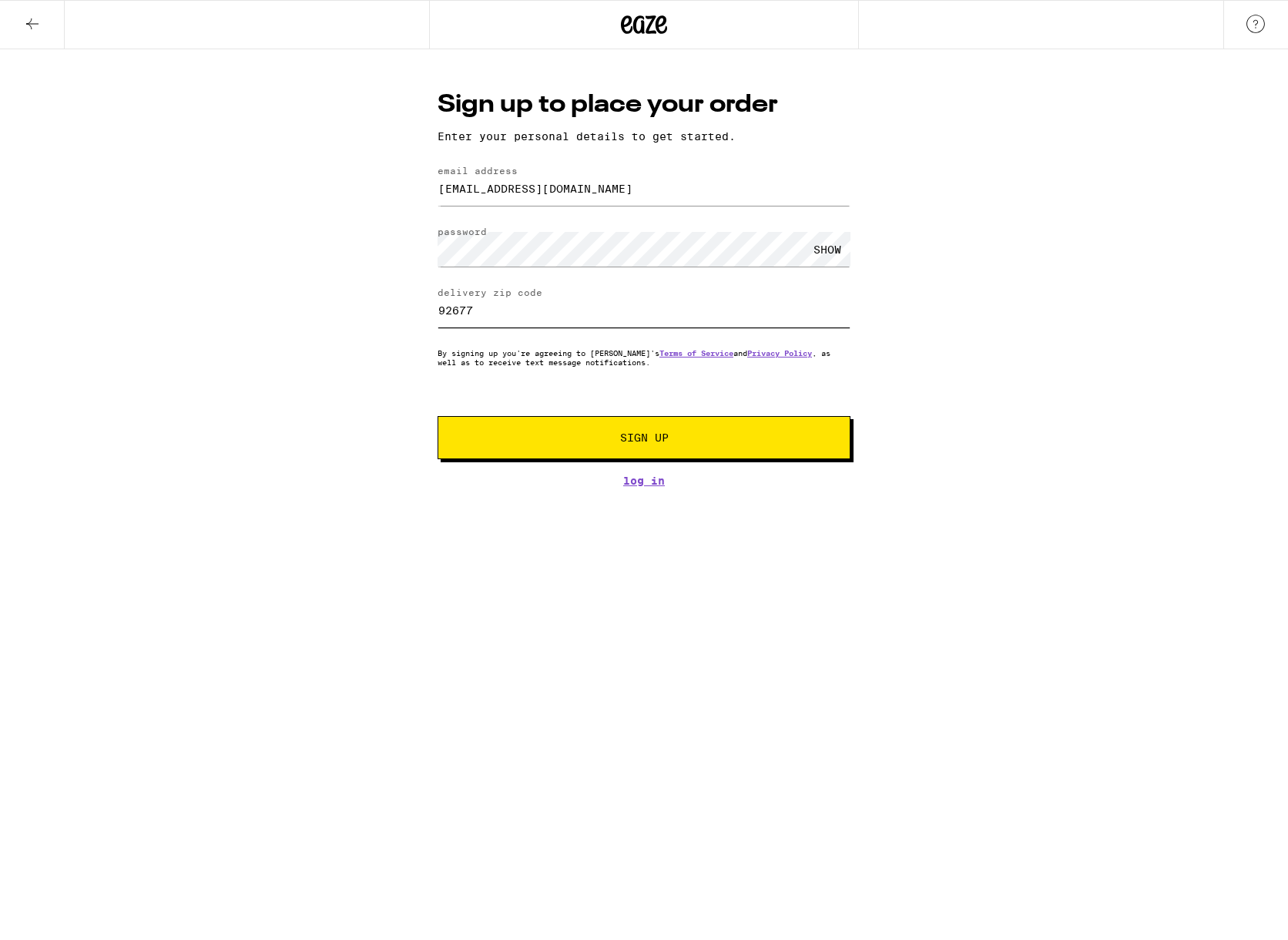
type input "92677"
click at [644, 441] on button "Sign Up" at bounding box center [643, 437] width 413 height 43
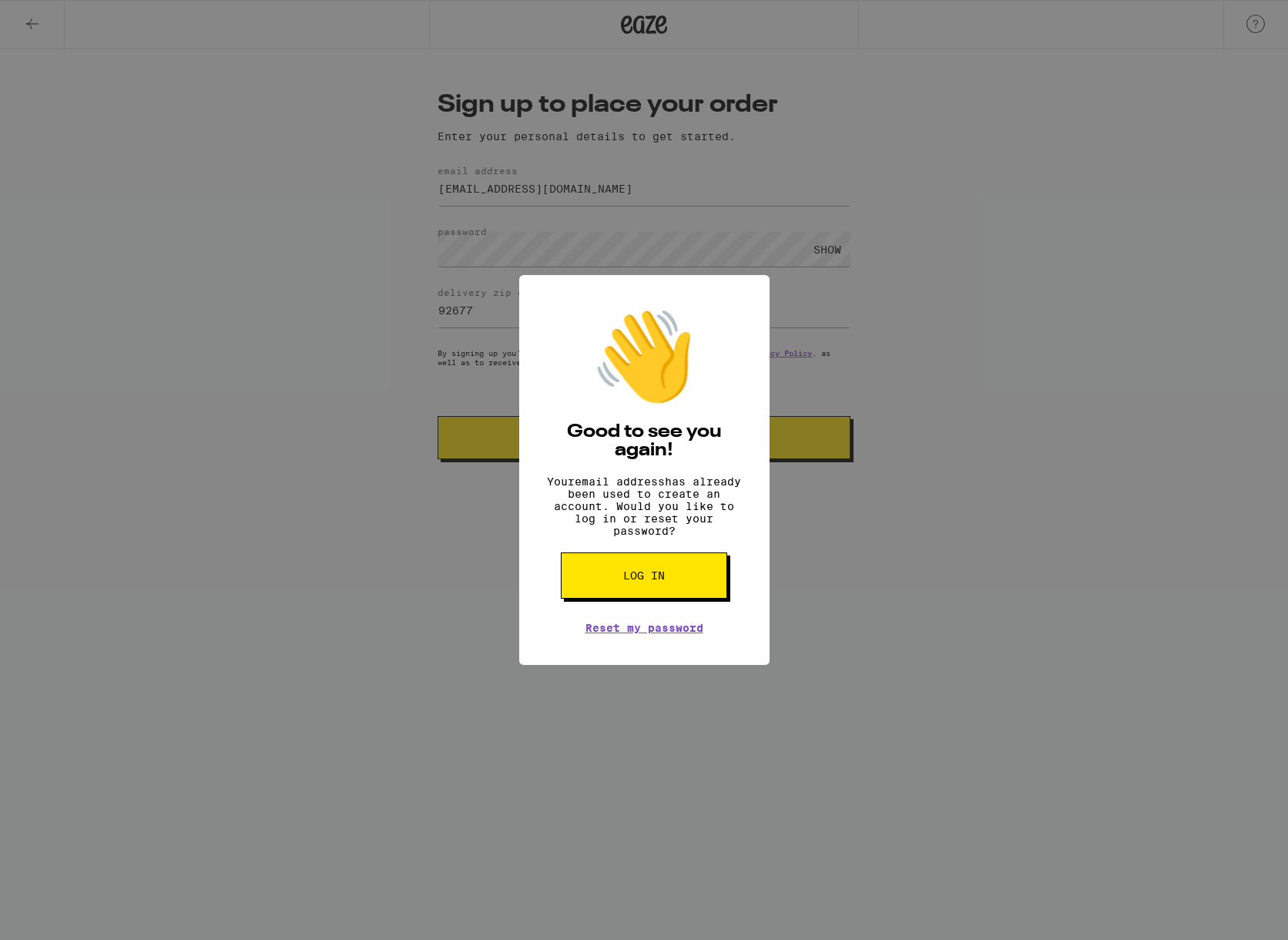
click at [474, 515] on div "👋 Good to see you again! Your email address has already been used to create an …" at bounding box center [644, 470] width 1288 height 940
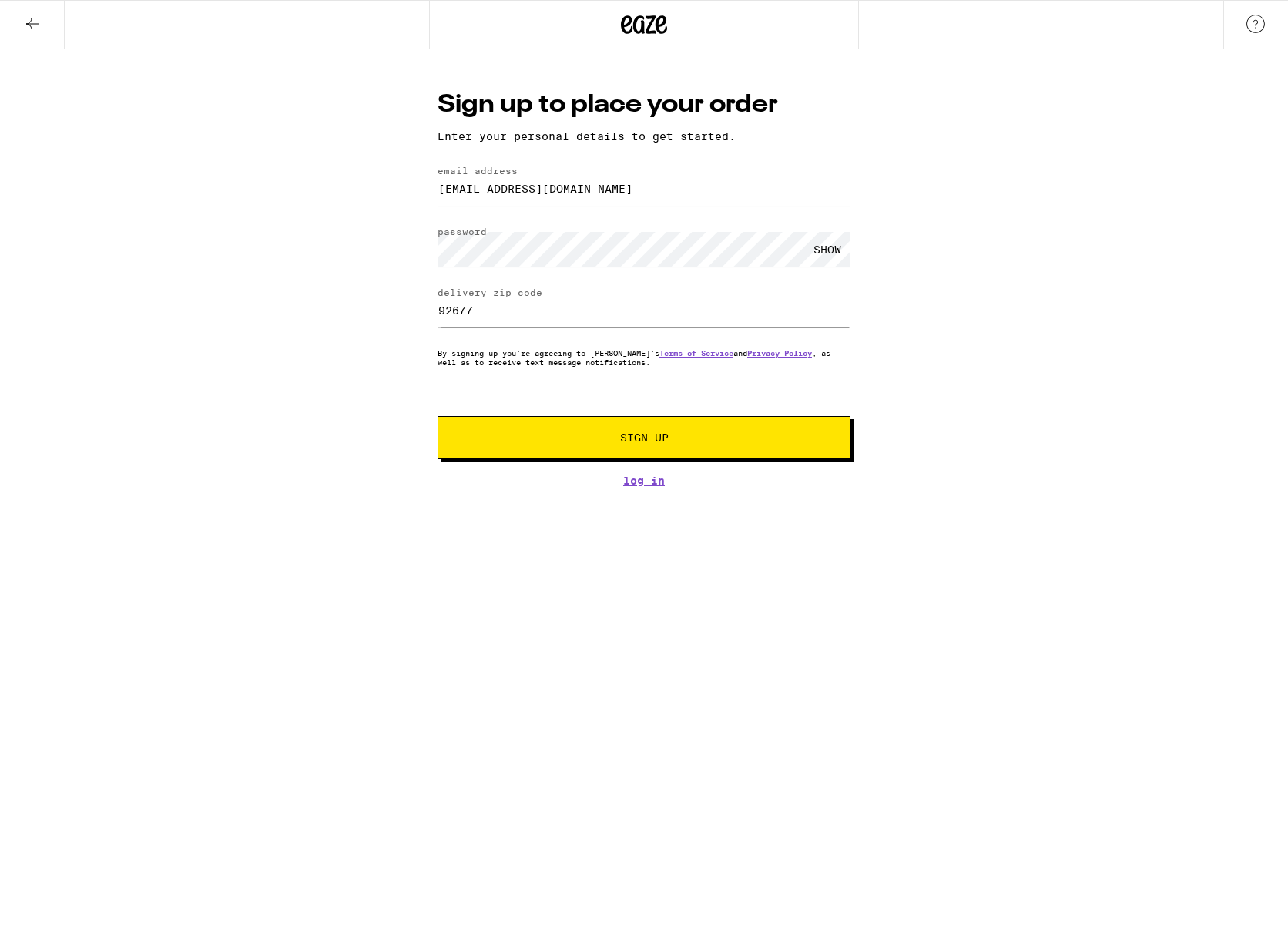
click at [33, 32] on button at bounding box center [32, 25] width 64 height 48
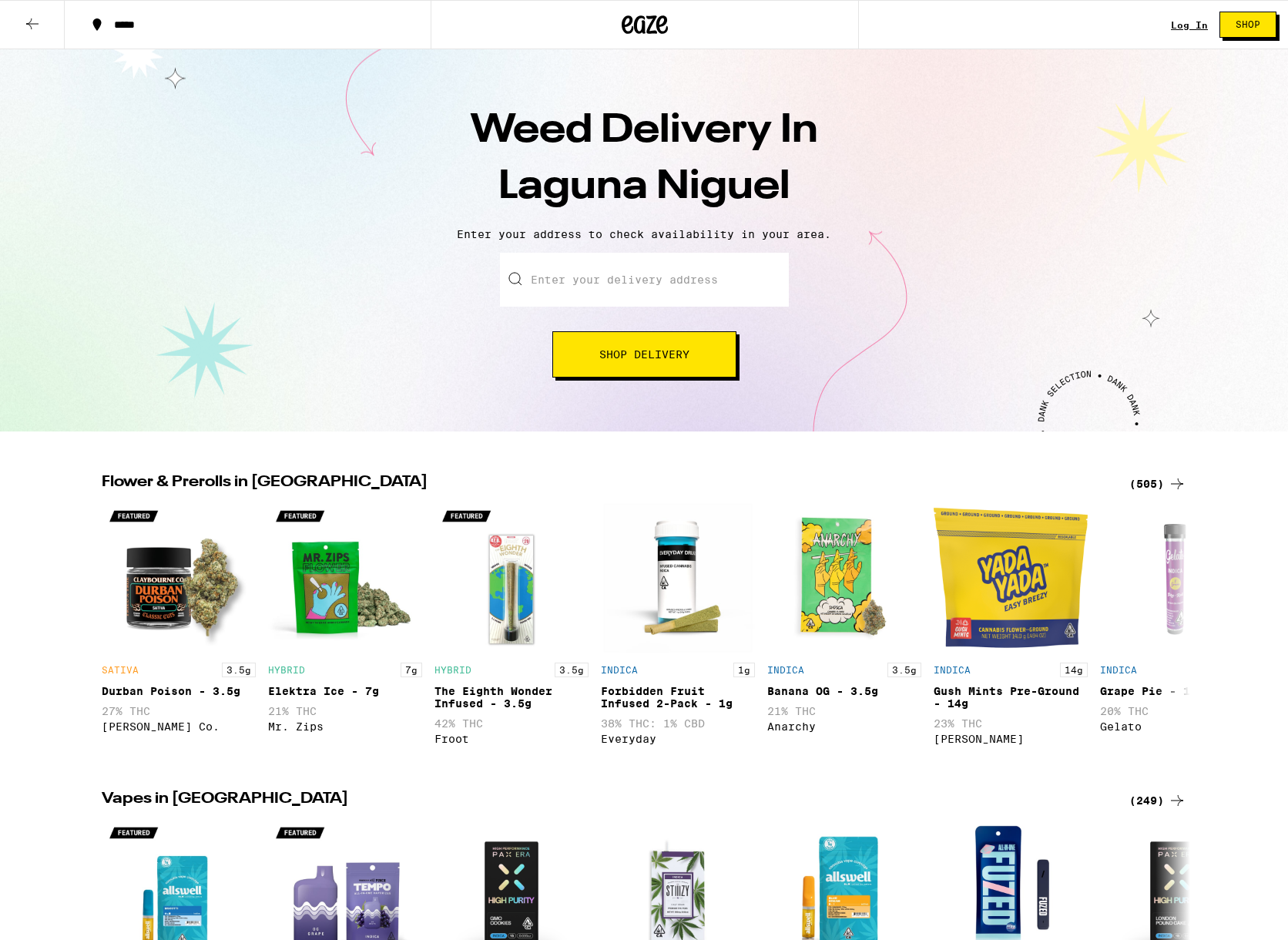
click at [1041, 285] on div "Enter your delivery address Shop Delivery" at bounding box center [644, 315] width 1258 height 125
